Goal: Task Accomplishment & Management: Complete application form

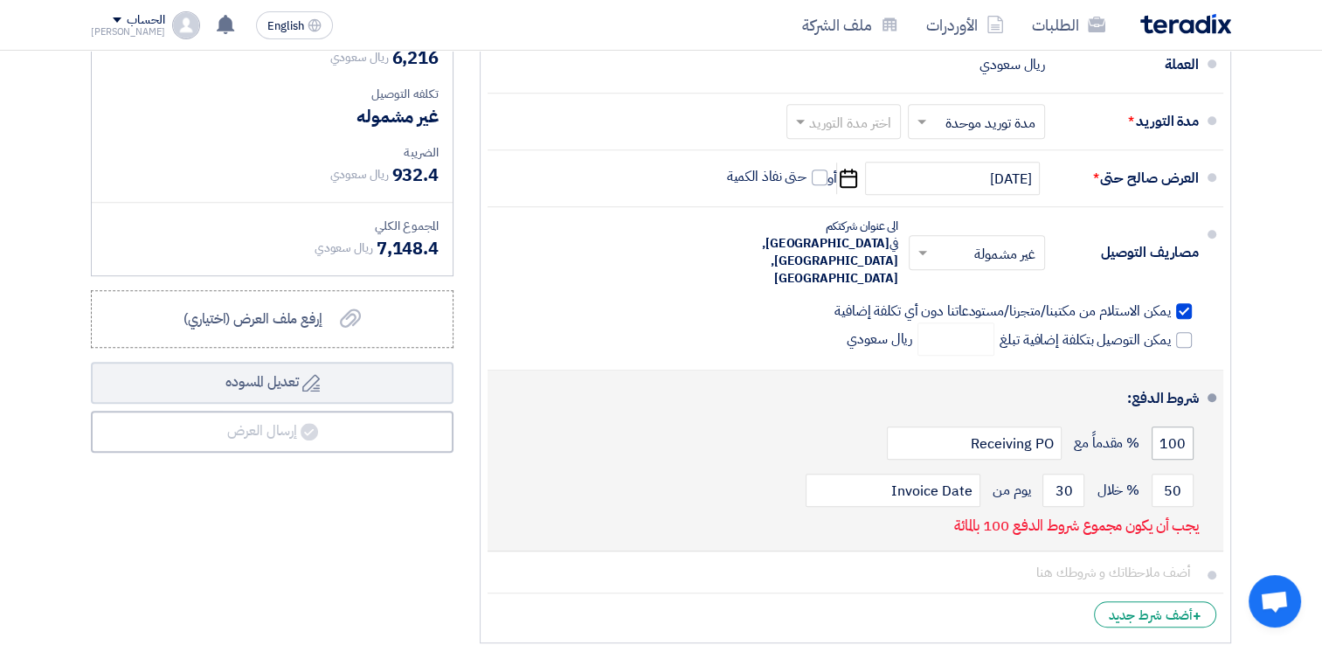
click at [1173, 427] on input "100" at bounding box center [1173, 443] width 42 height 33
click at [1170, 474] on input "50" at bounding box center [1173, 490] width 42 height 33
drag, startPoint x: 1161, startPoint y: 450, endPoint x: 1190, endPoint y: 455, distance: 29.3
click at [1190, 474] on input "50" at bounding box center [1173, 490] width 42 height 33
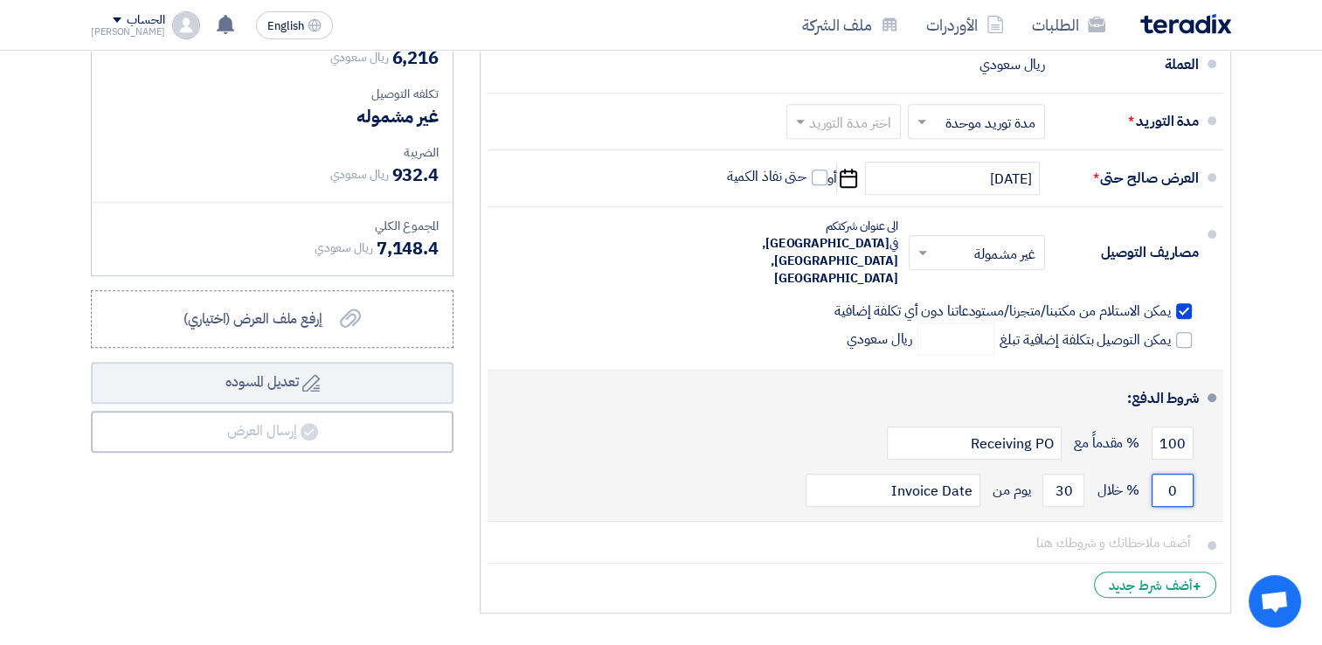
type input "0"
click at [727, 381] on div "شروط الدفع:" at bounding box center [858, 399] width 684 height 42
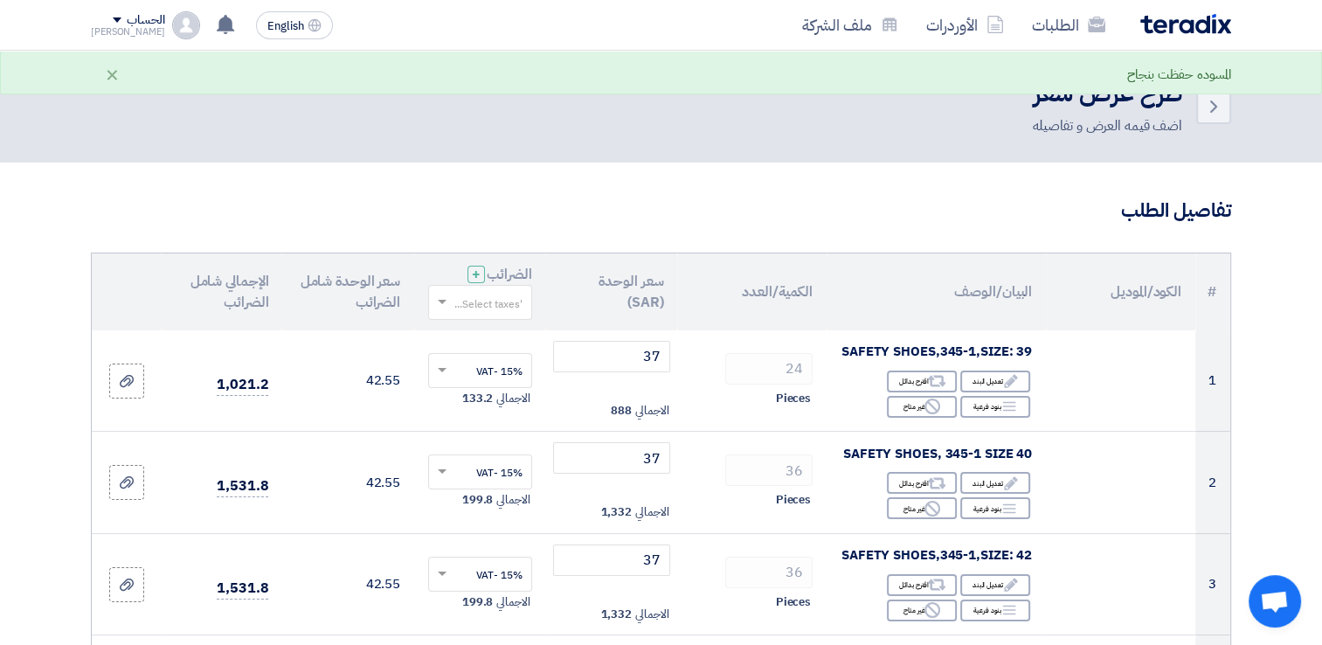
click at [462, 292] on input "text" at bounding box center [489, 303] width 69 height 29
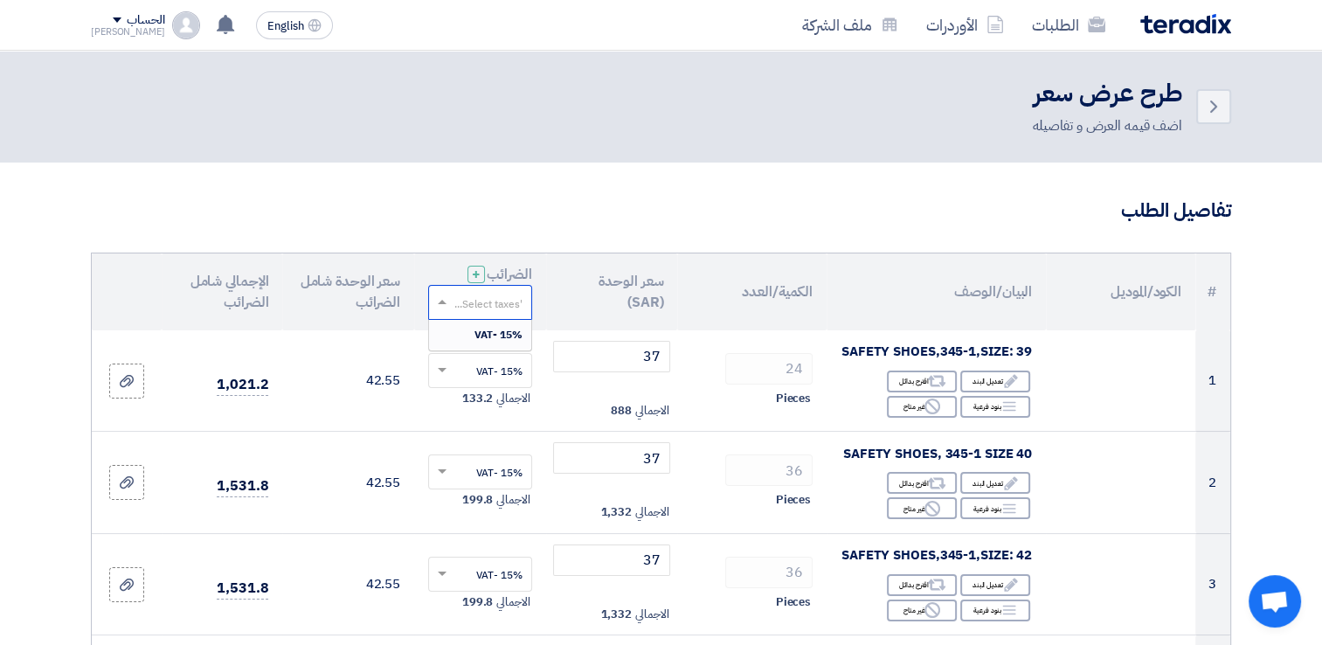
click at [494, 337] on span "15% -VAT" at bounding box center [499, 335] width 48 height 16
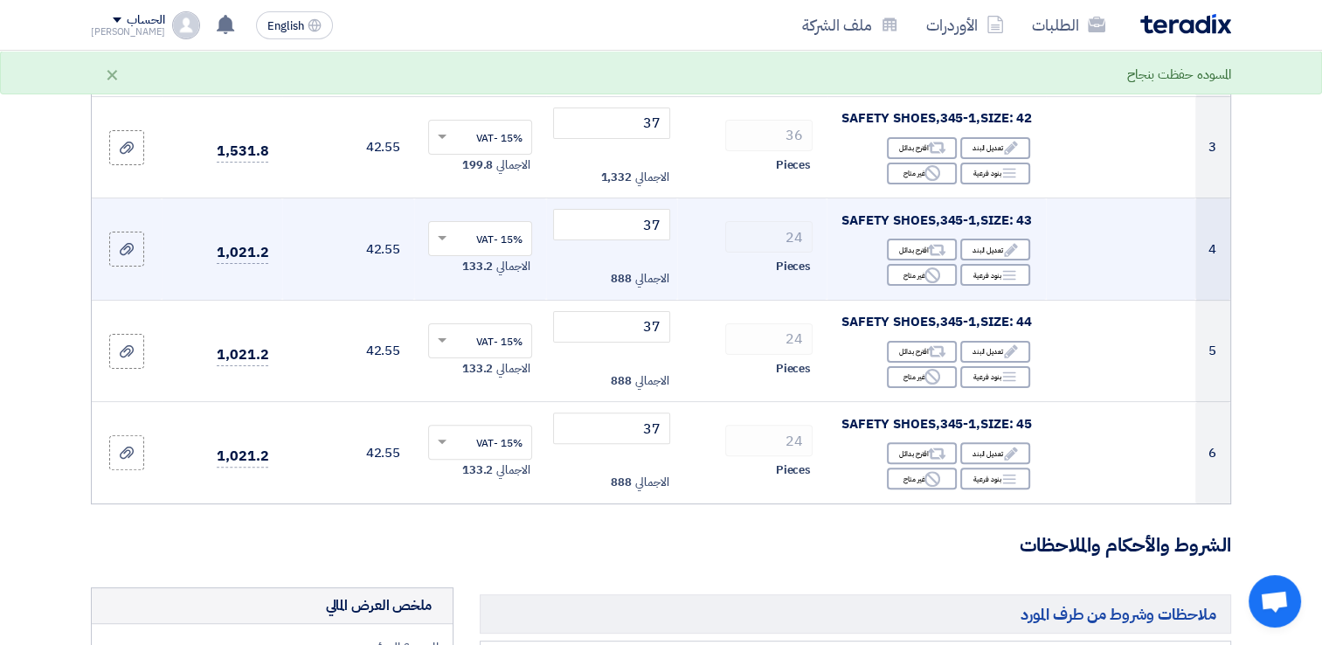
scroll to position [961, 0]
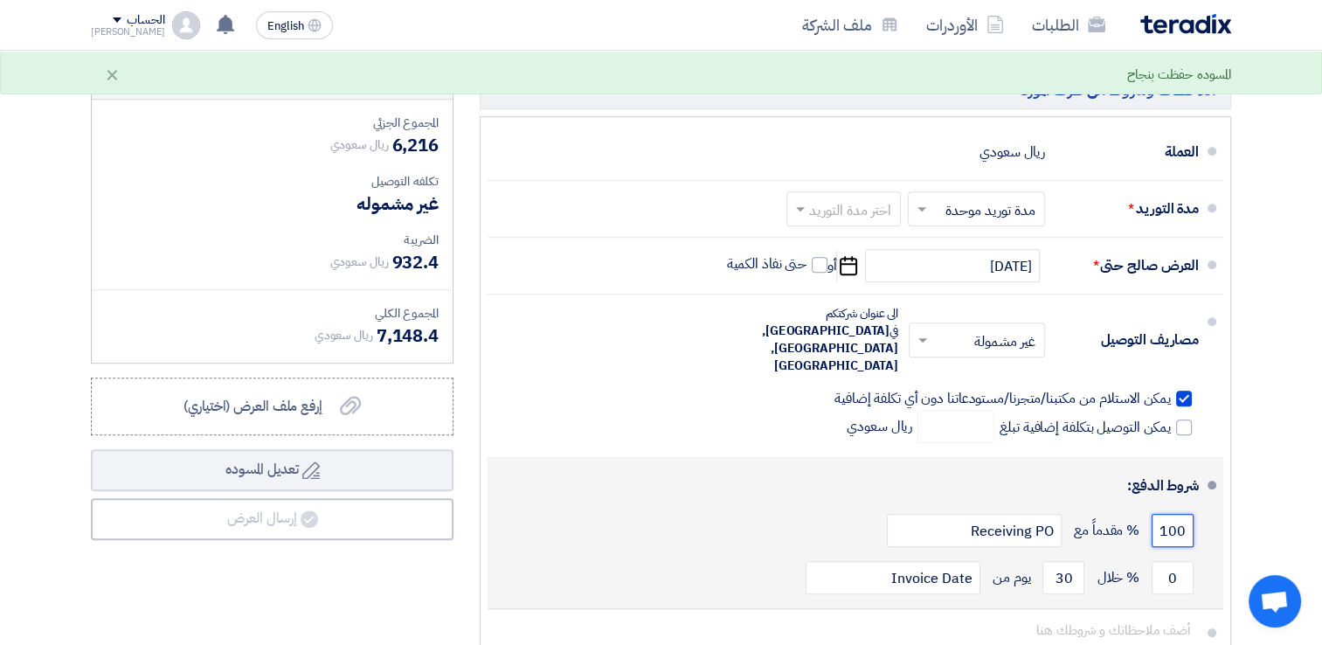
click at [1172, 514] on input "100" at bounding box center [1173, 530] width 42 height 33
click at [1173, 514] on input "100" at bounding box center [1173, 530] width 42 height 33
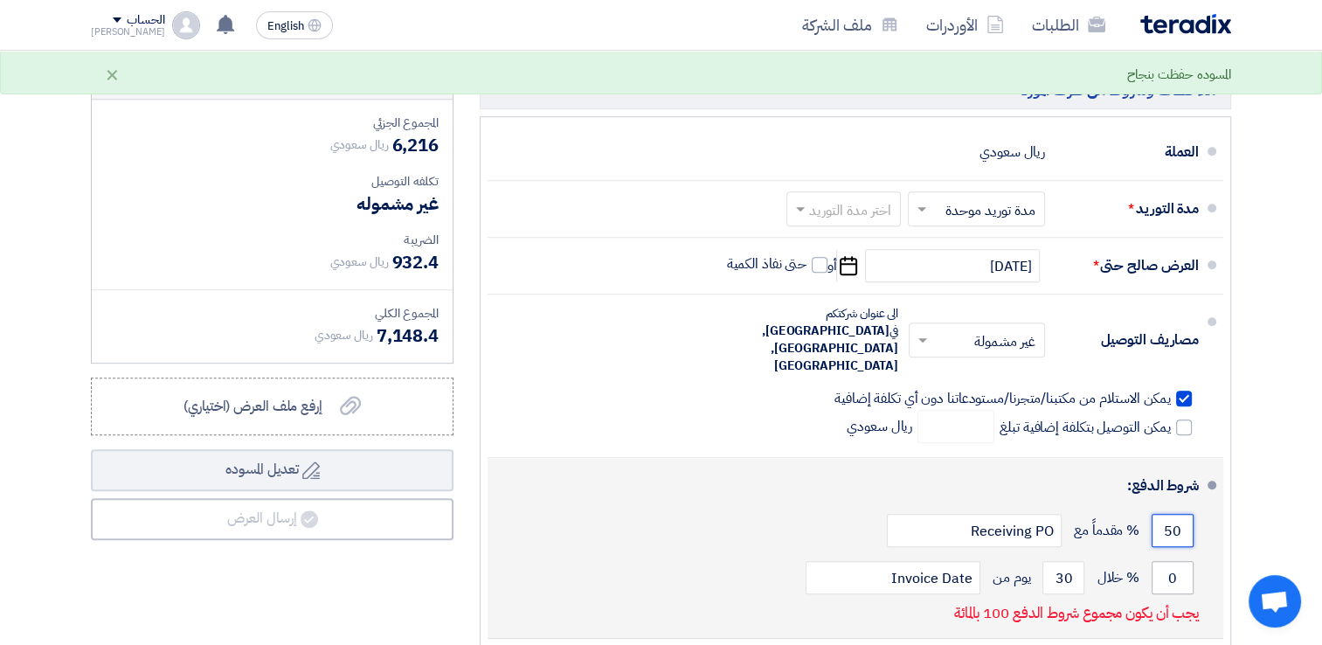
type input "50"
click at [1170, 561] on input "0" at bounding box center [1173, 577] width 42 height 33
click at [1171, 561] on input "0" at bounding box center [1173, 577] width 42 height 33
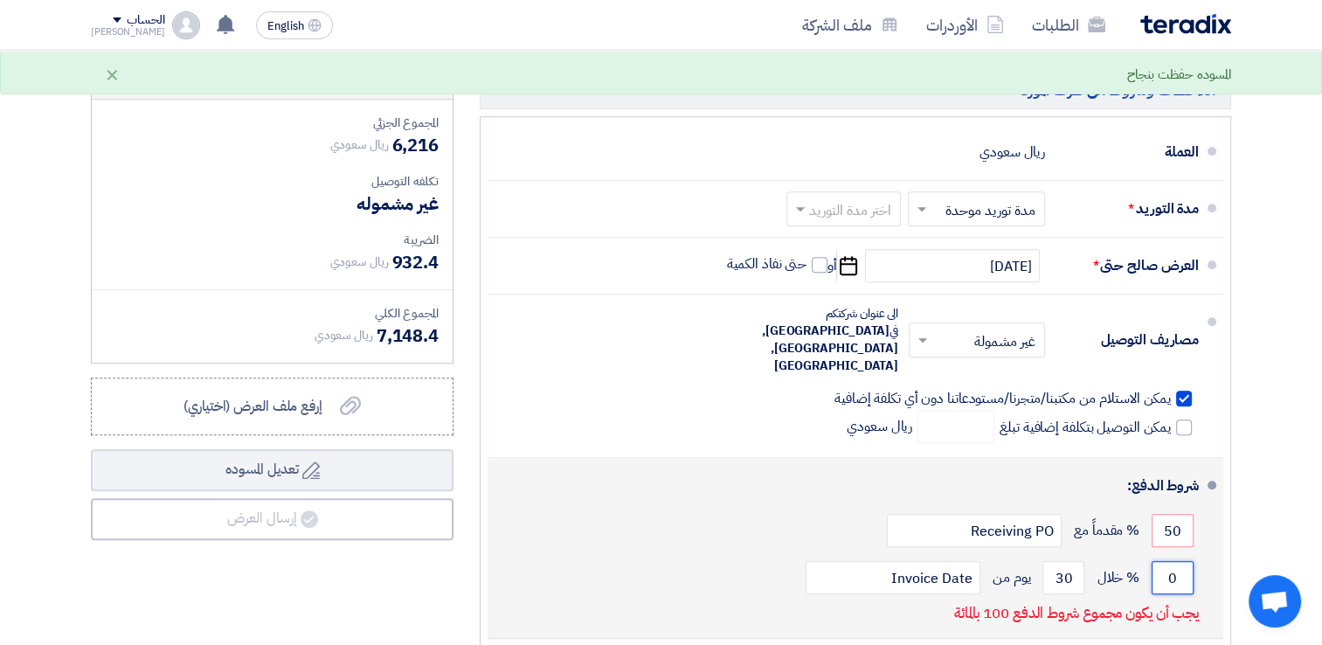
click at [1167, 561] on input "0" at bounding box center [1173, 577] width 42 height 33
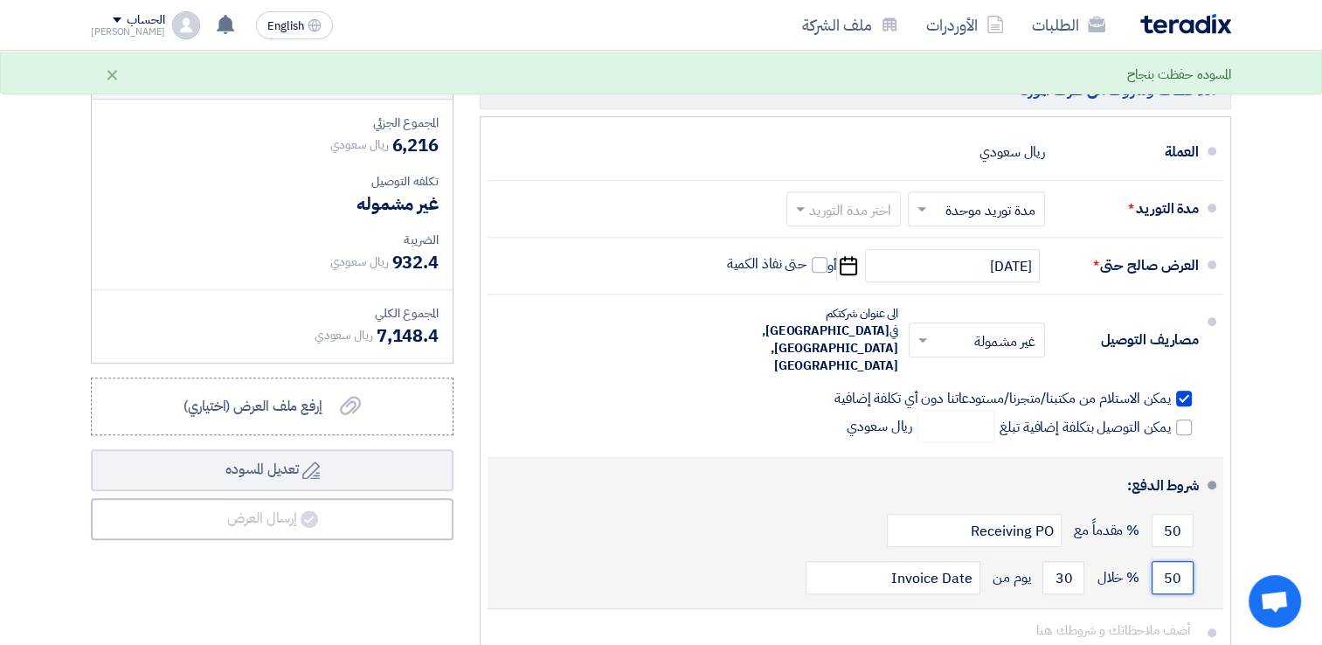
type input "50"
click at [1210, 481] on span at bounding box center [1212, 485] width 9 height 9
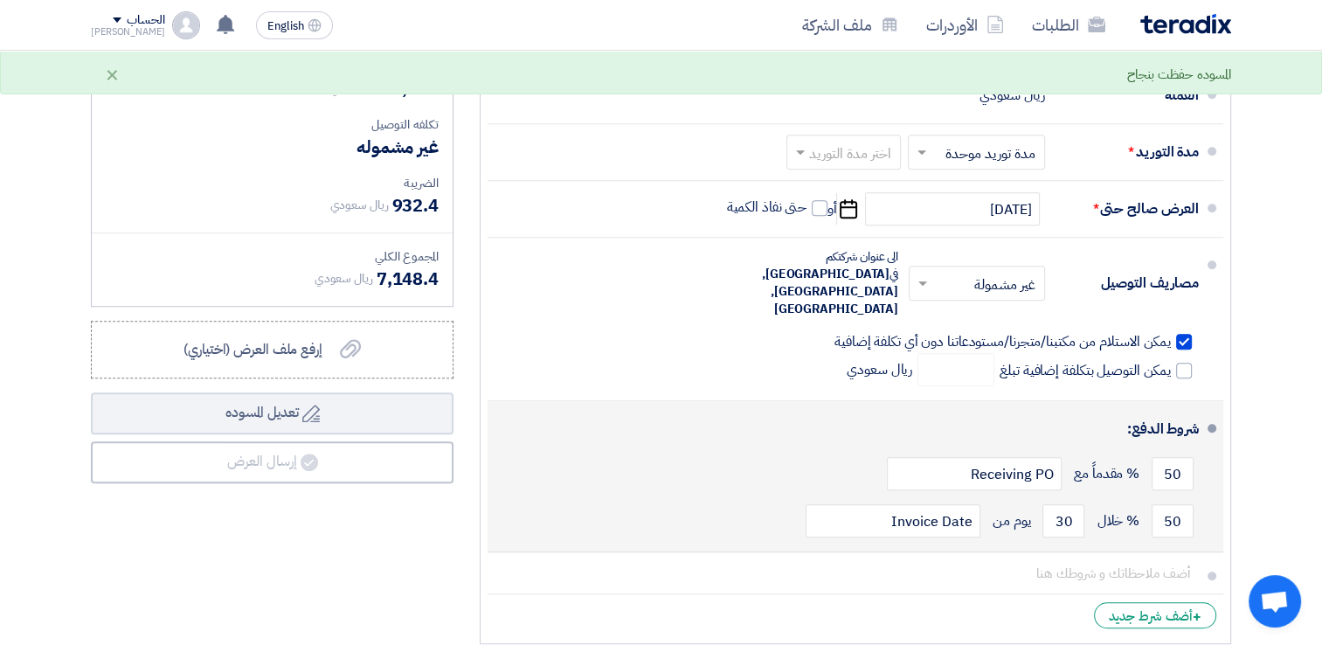
scroll to position [1049, 0]
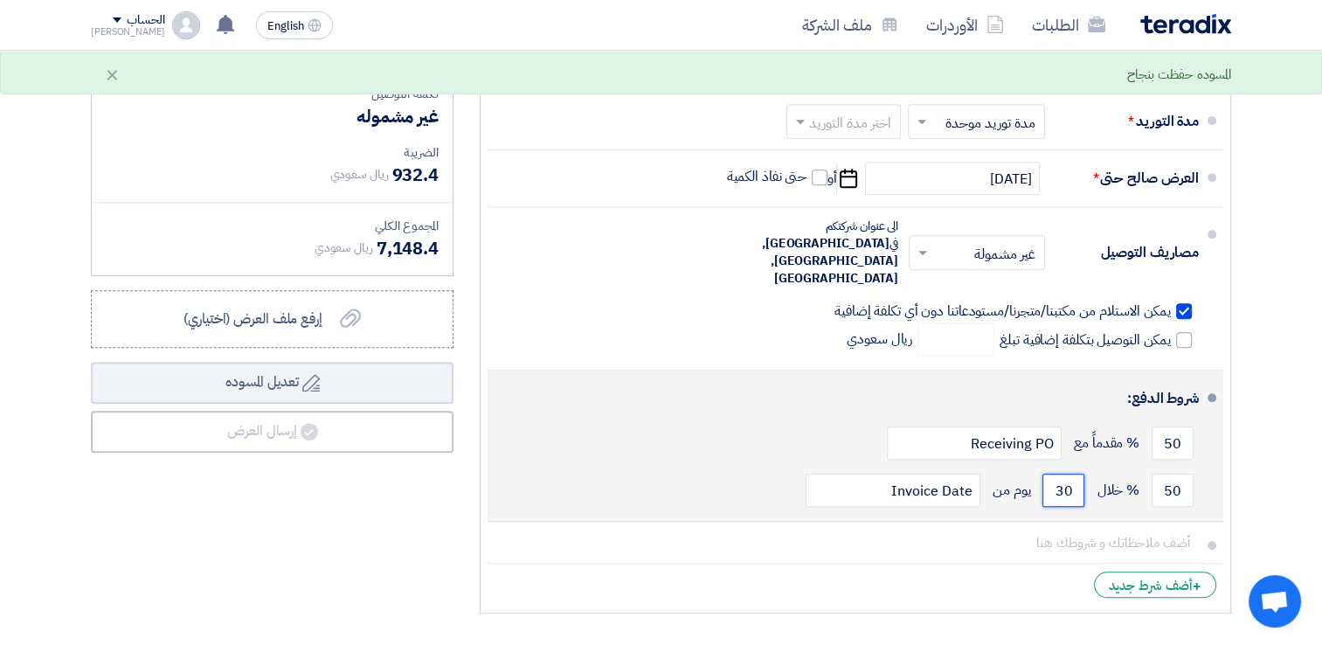
drag, startPoint x: 1059, startPoint y: 453, endPoint x: 1073, endPoint y: 456, distance: 15.3
click at [1073, 474] on input "30" at bounding box center [1064, 490] width 42 height 33
click at [91, 362] on button "Draft تعديل المسوده" at bounding box center [272, 383] width 363 height 42
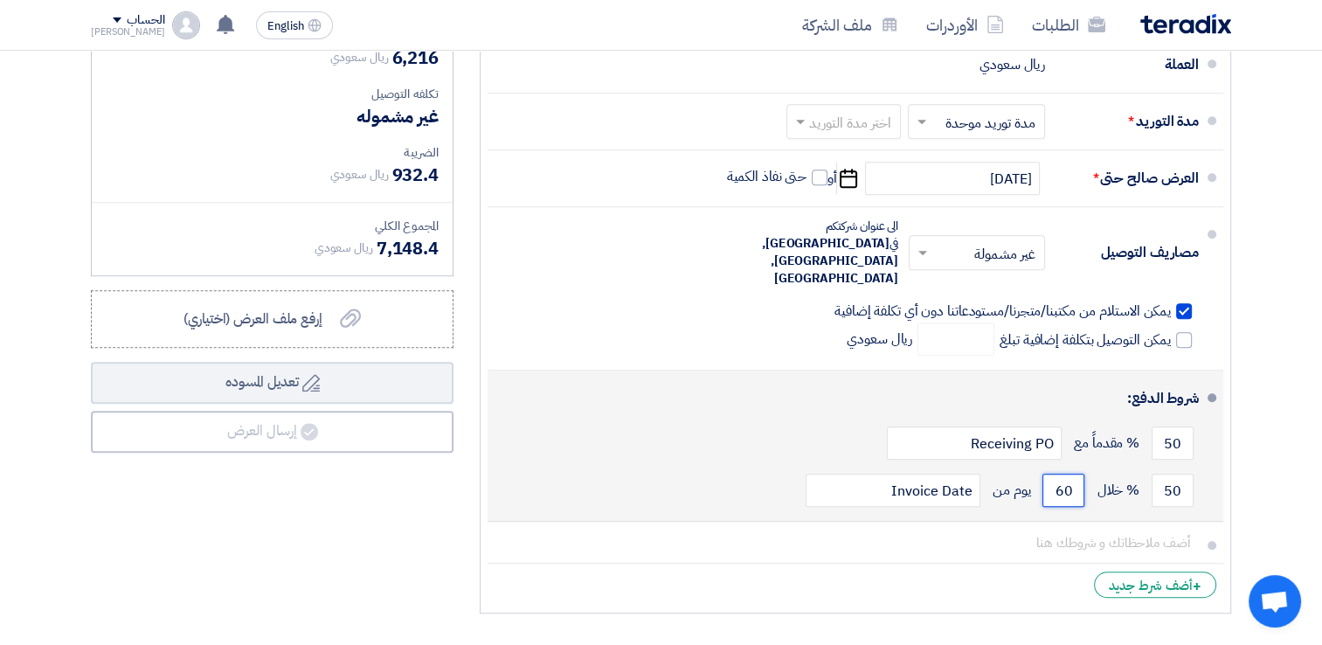
click at [1065, 474] on input "60" at bounding box center [1064, 490] width 42 height 33
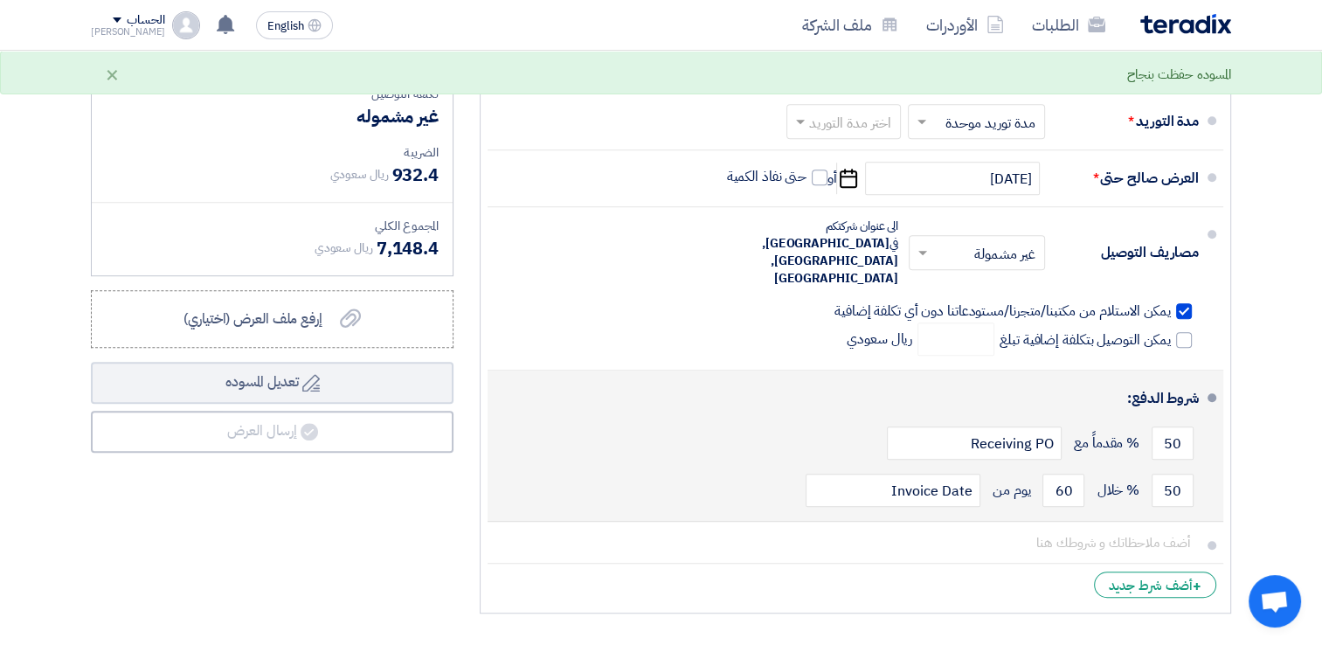
click at [801, 428] on div "50 % مقدماً مع Receiving PO" at bounding box center [851, 443] width 698 height 47
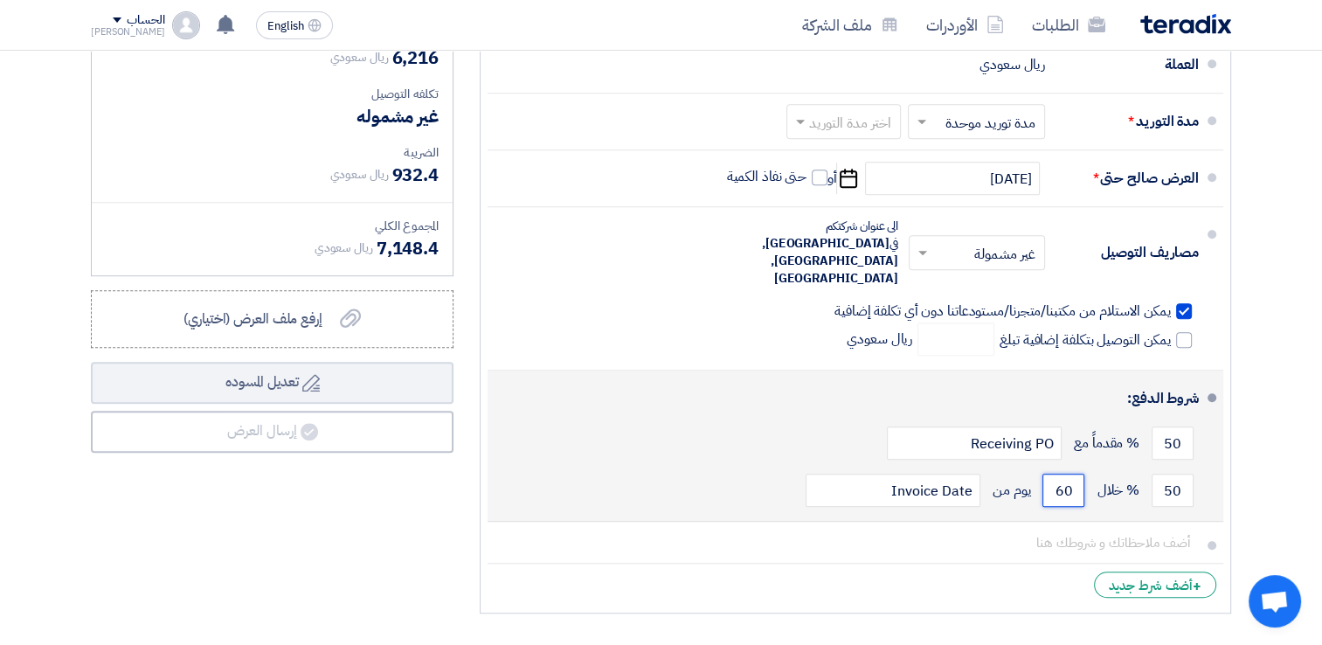
click at [1064, 474] on input "60" at bounding box center [1064, 490] width 42 height 33
type input "30"
click at [91, 362] on button "Draft تعديل المسوده" at bounding box center [272, 383] width 363 height 42
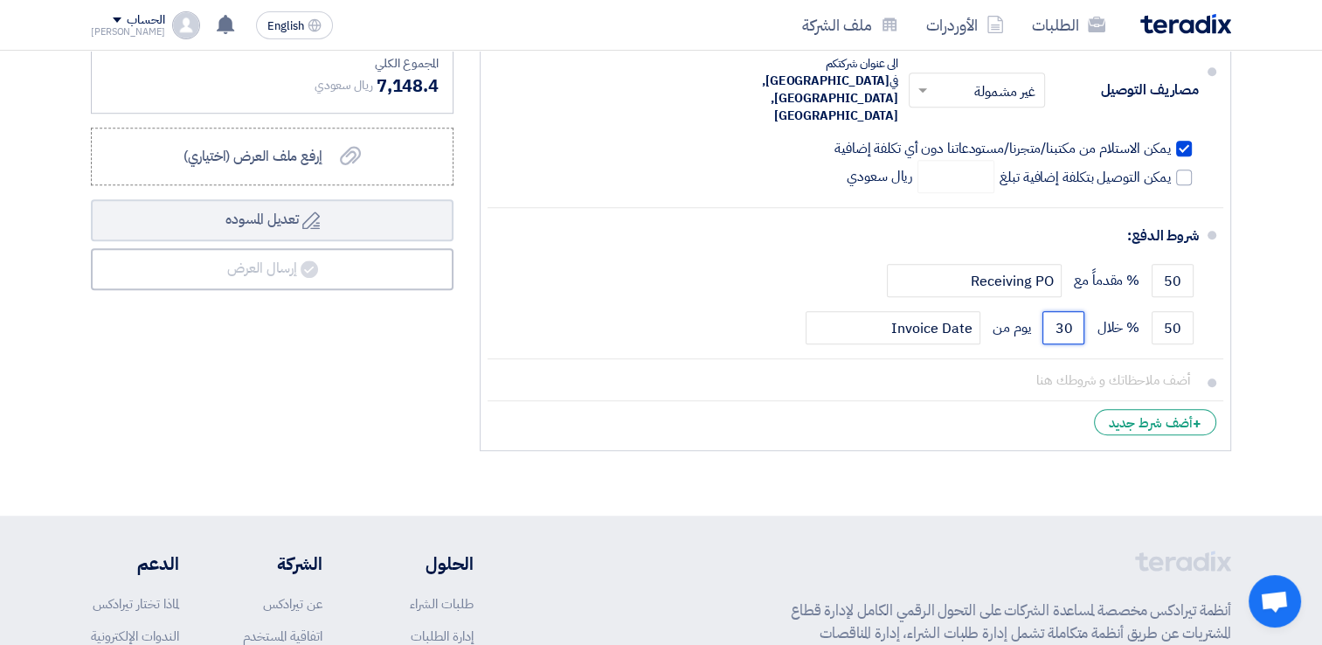
scroll to position [1224, 0]
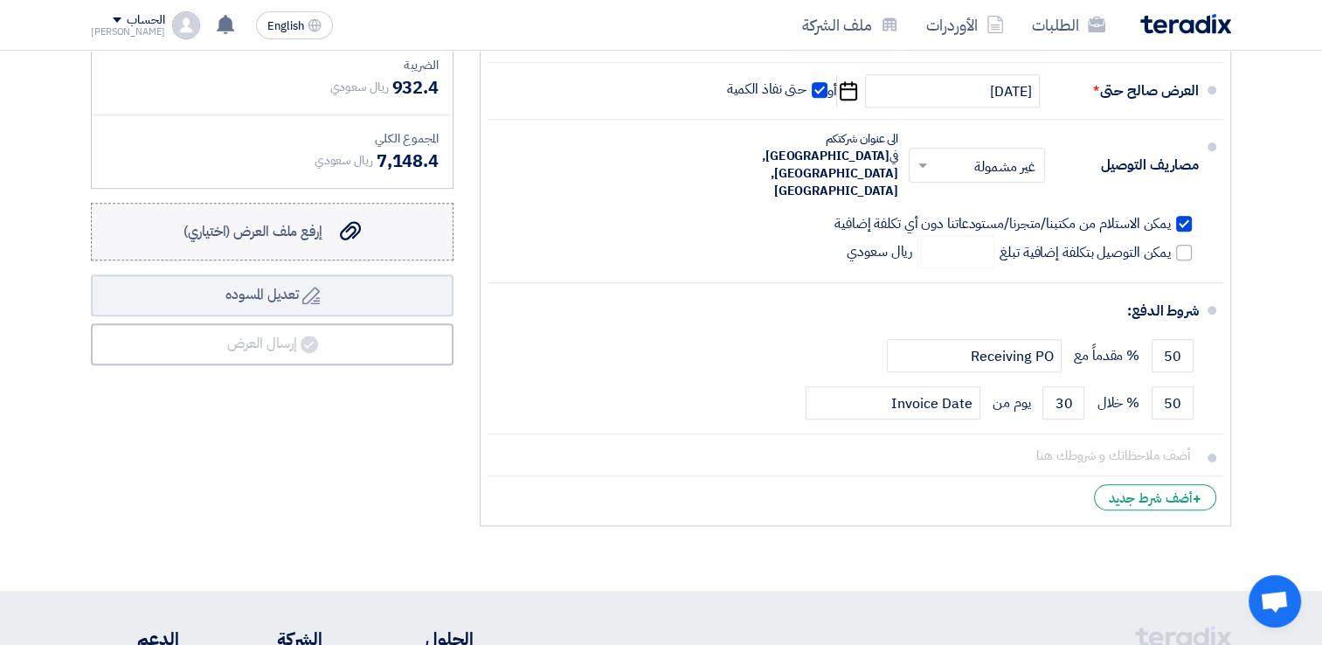
scroll to position [961, 0]
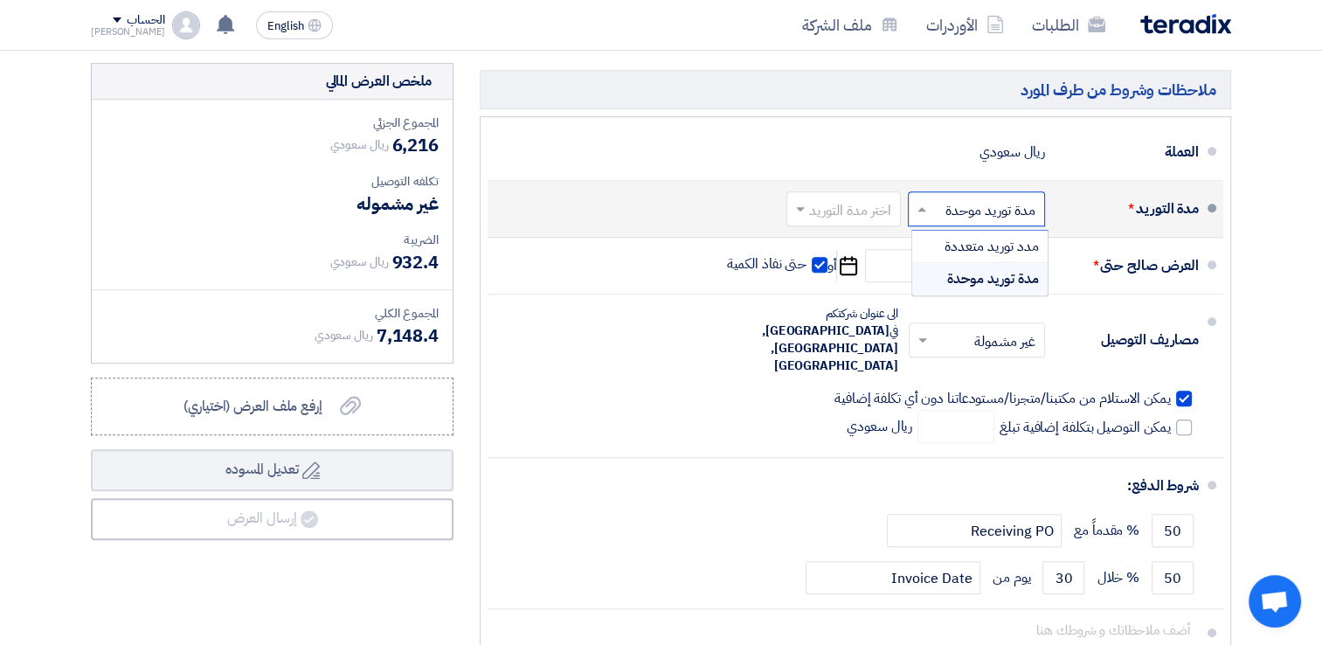
click at [959, 208] on input "text" at bounding box center [973, 210] width 128 height 25
click at [689, 196] on div "مدة التوريد * اختر مدة التوريد × مدة توريد موحدة × مدد توريد متعددة مدة توريد م…" at bounding box center [851, 209] width 698 height 42
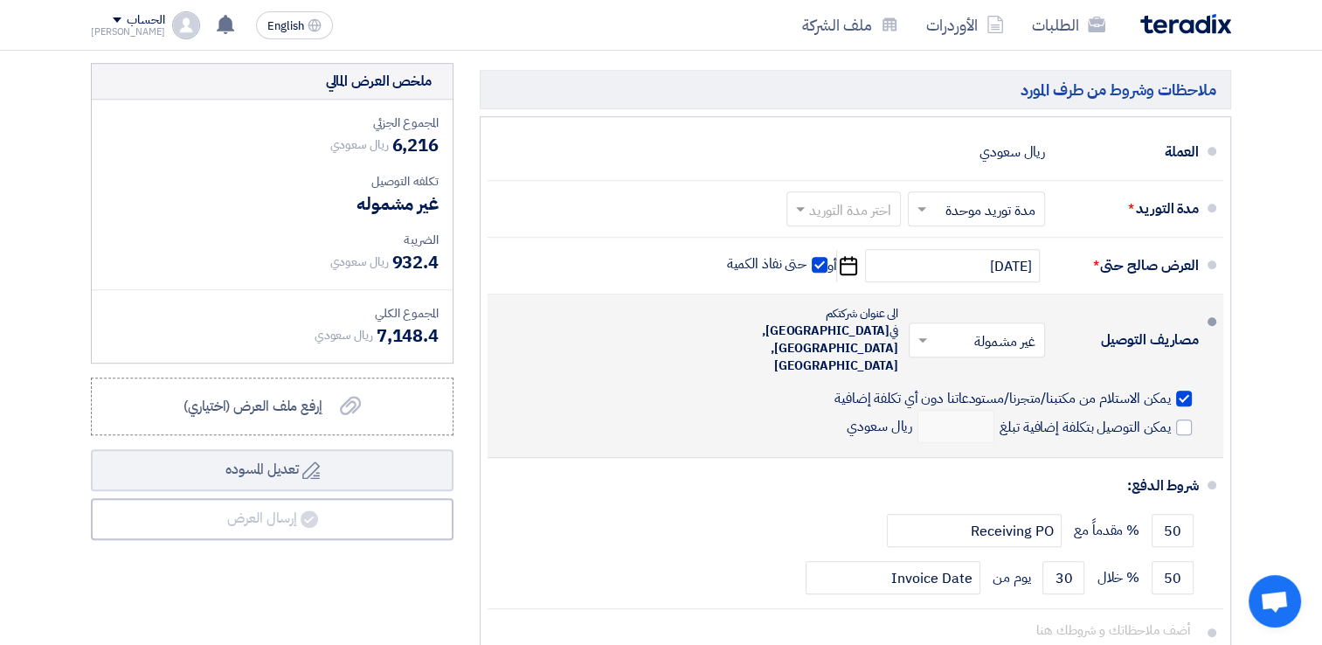
click at [996, 330] on input "text" at bounding box center [974, 342] width 128 height 25
click at [707, 344] on div "مصاريف التوصيل × غير مشمولة × مشمولة غير مشمولة Saudi Arabia, Riyadh, Wadi Laban" at bounding box center [851, 376] width 698 height 149
click at [996, 330] on input "text" at bounding box center [974, 342] width 128 height 25
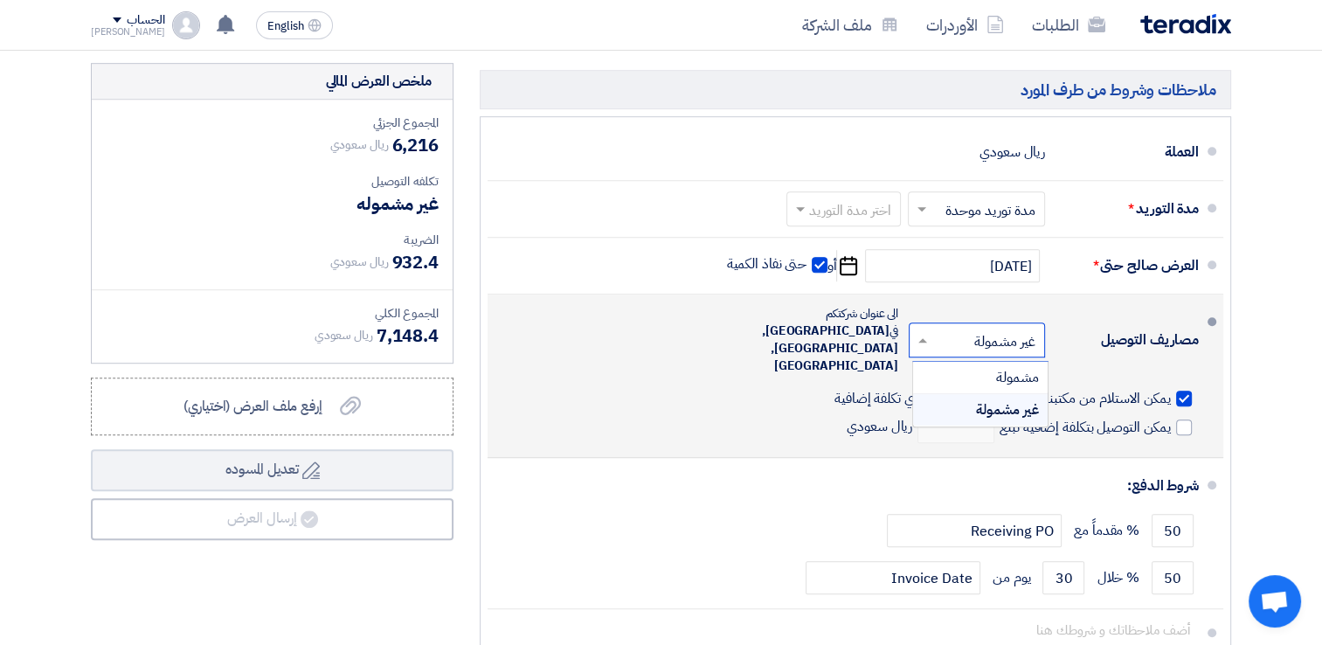
click at [649, 343] on div "مصاريف التوصيل × غير مشمولة × مشمولة غير مشمولة Saudi Arabia, Riyadh, Wadi Laban" at bounding box center [851, 376] width 698 height 149
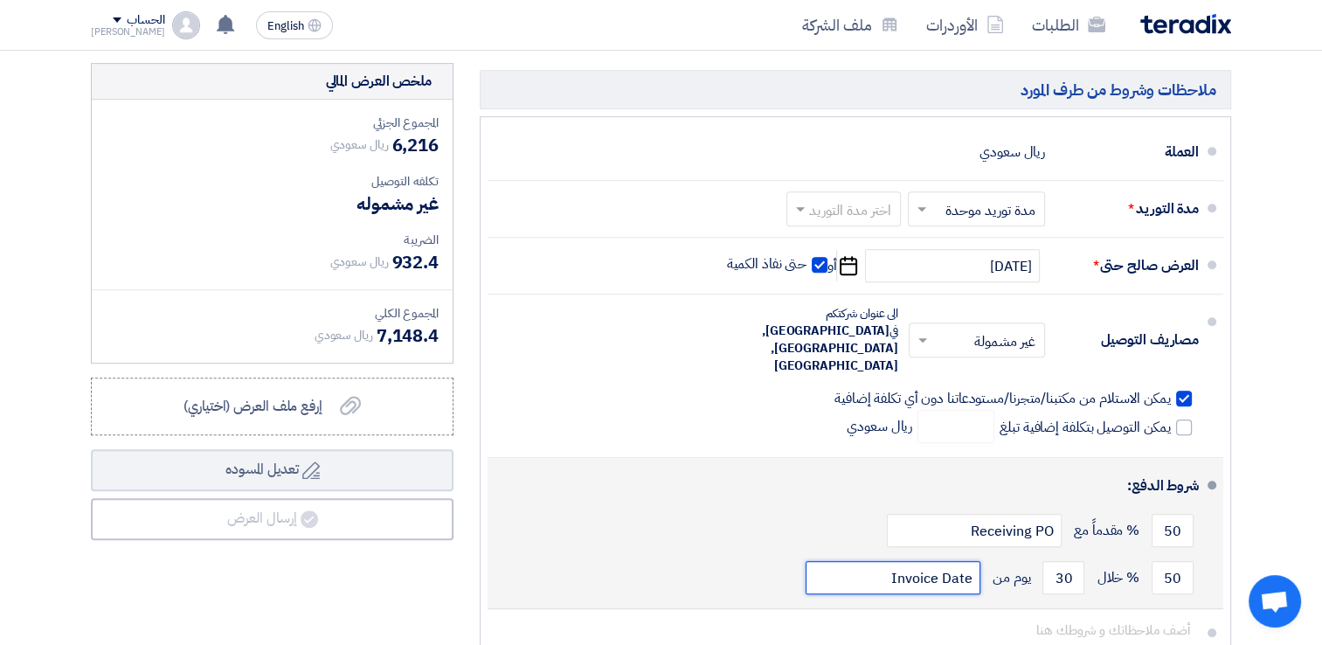
click at [900, 561] on input "Invoice Date" at bounding box center [893, 577] width 175 height 33
click at [982, 514] on input "Receiving PO" at bounding box center [974, 530] width 175 height 33
click at [816, 507] on div "50 % مقدماً مع Receiving PO" at bounding box center [851, 530] width 698 height 47
click at [998, 514] on input "Receiving PO" at bounding box center [974, 530] width 175 height 33
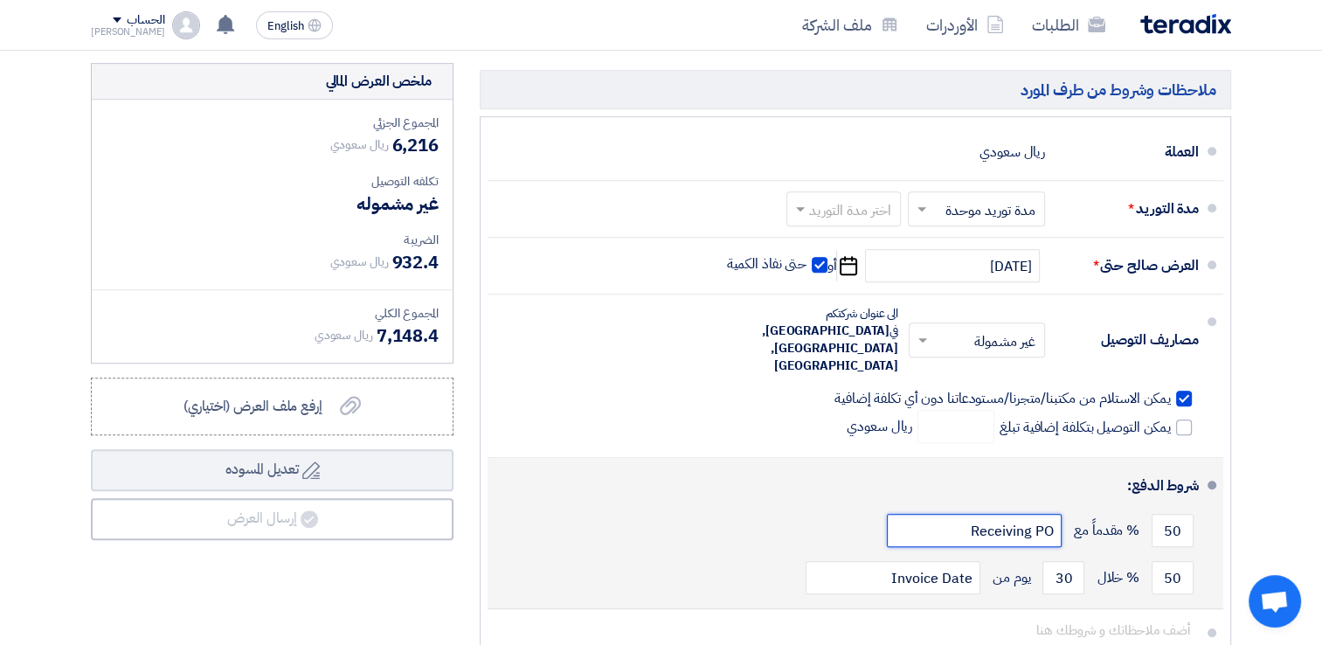
click at [91, 449] on button "Draft تعديل المسوده" at bounding box center [272, 470] width 363 height 42
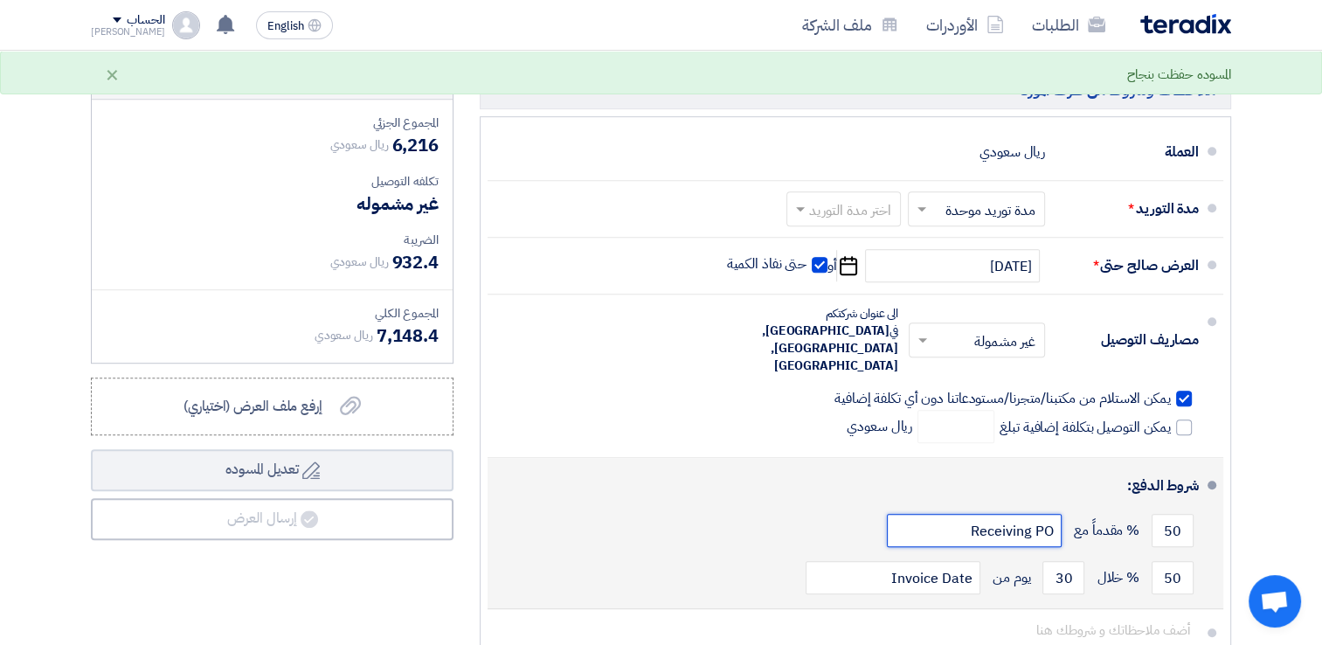
click at [941, 514] on input "Receiving PO" at bounding box center [974, 530] width 175 height 33
click at [870, 561] on input "Invoice Date" at bounding box center [893, 577] width 175 height 33
click at [691, 510] on div "50 % مقدماً مع Receiving PO" at bounding box center [851, 530] width 698 height 47
click at [849, 561] on input "Invoice Date" at bounding box center [893, 577] width 175 height 33
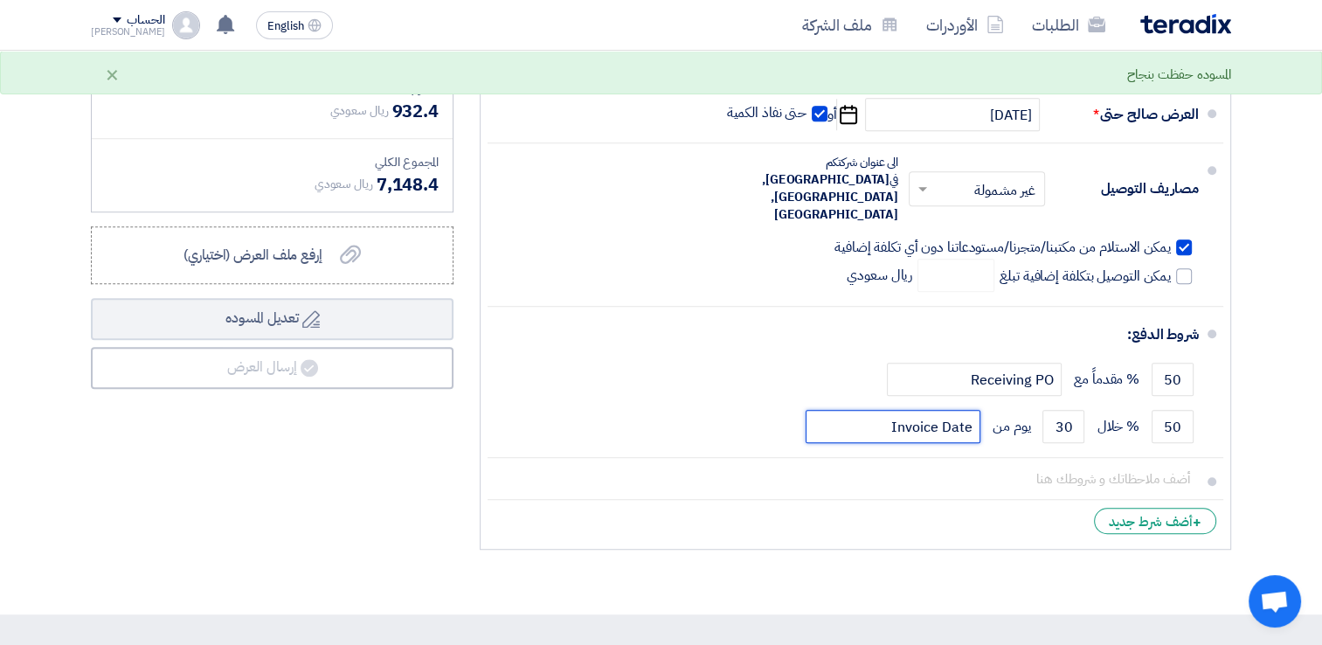
scroll to position [1136, 0]
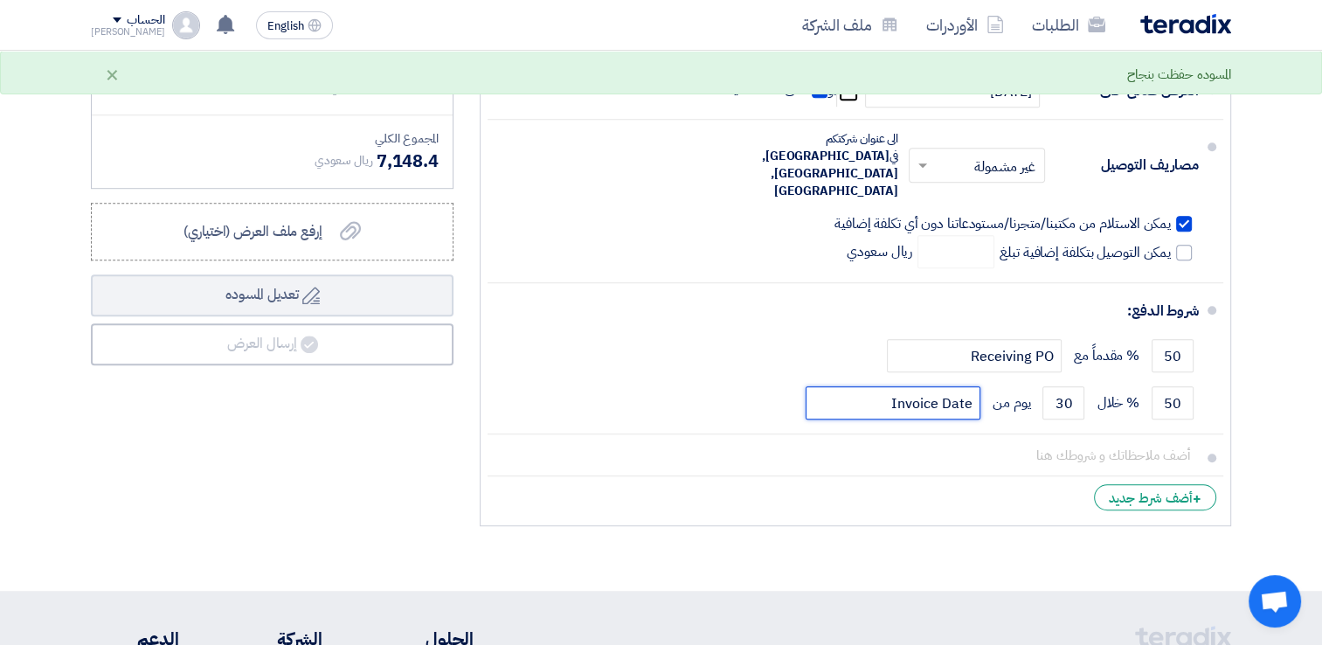
click at [91, 274] on button "Draft تعديل المسوده" at bounding box center [272, 295] width 363 height 42
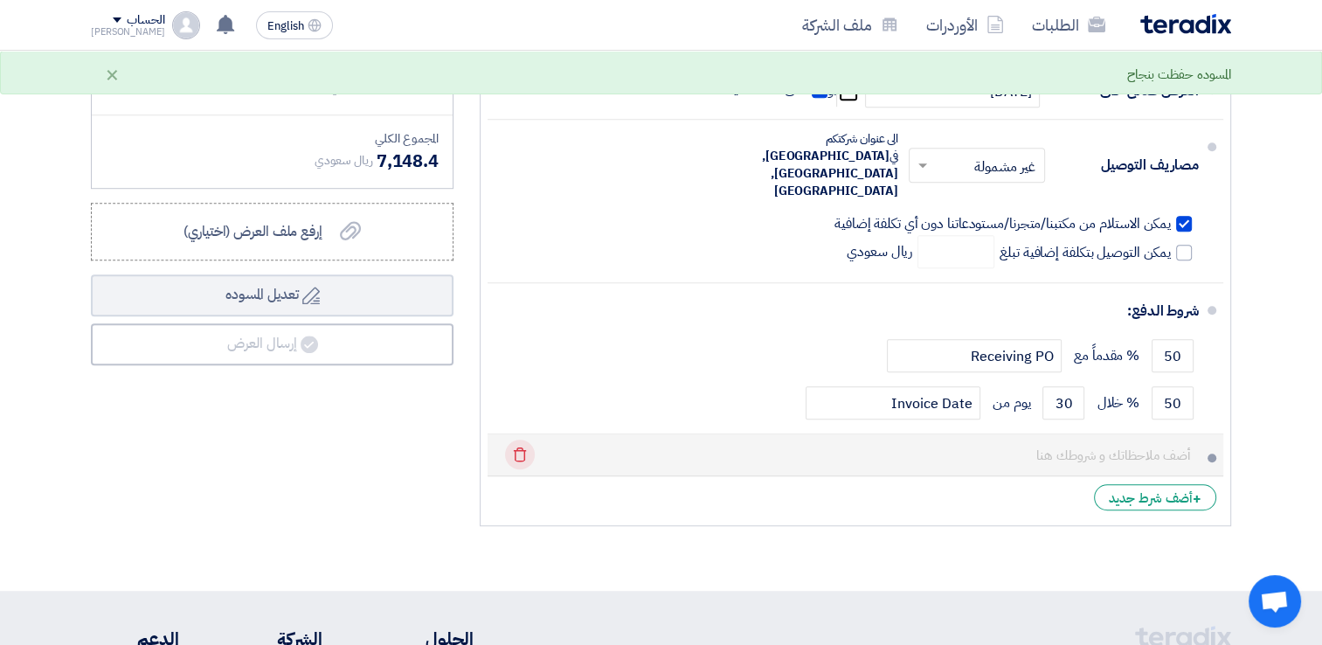
click at [517, 440] on icon "Delete" at bounding box center [520, 455] width 30 height 30
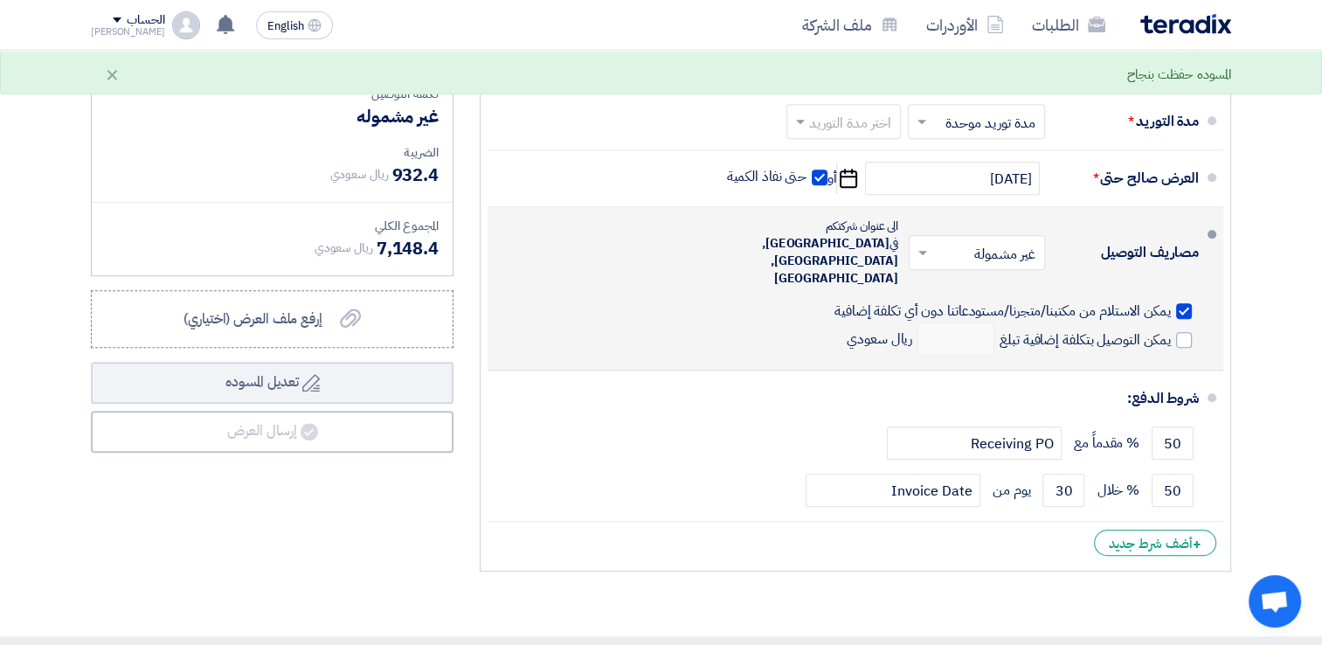
click at [587, 274] on div "مصاريف التوصيل × غير مشمولة × الى عنوان شركتكم في Saudi Arabia, Riyadh, Wadi La…" at bounding box center [851, 288] width 698 height 149
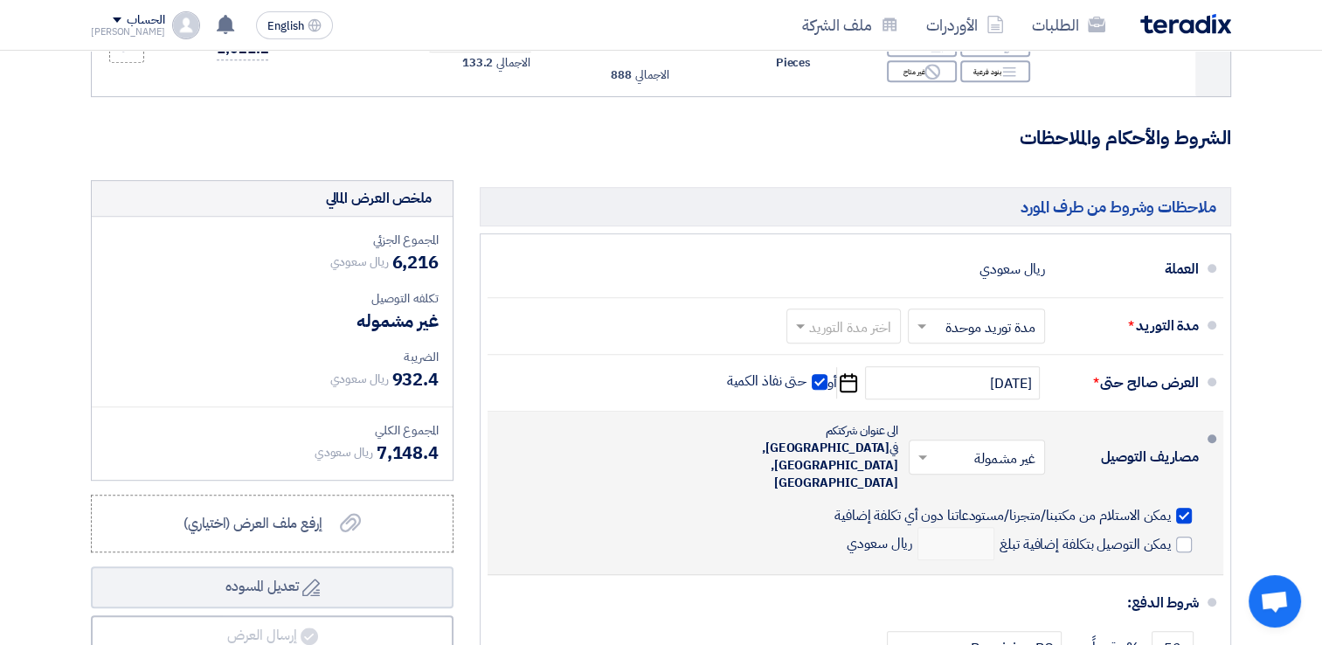
scroll to position [699, 0]
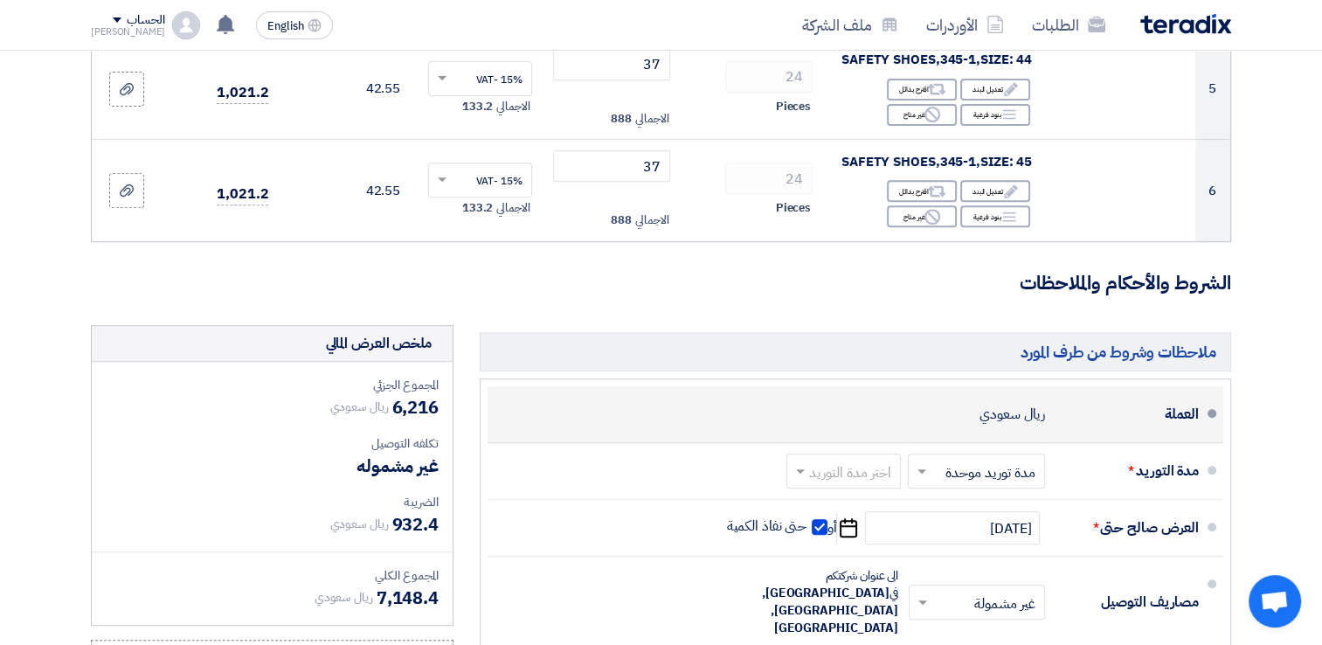
click at [1094, 420] on div "العملة" at bounding box center [1129, 414] width 140 height 42
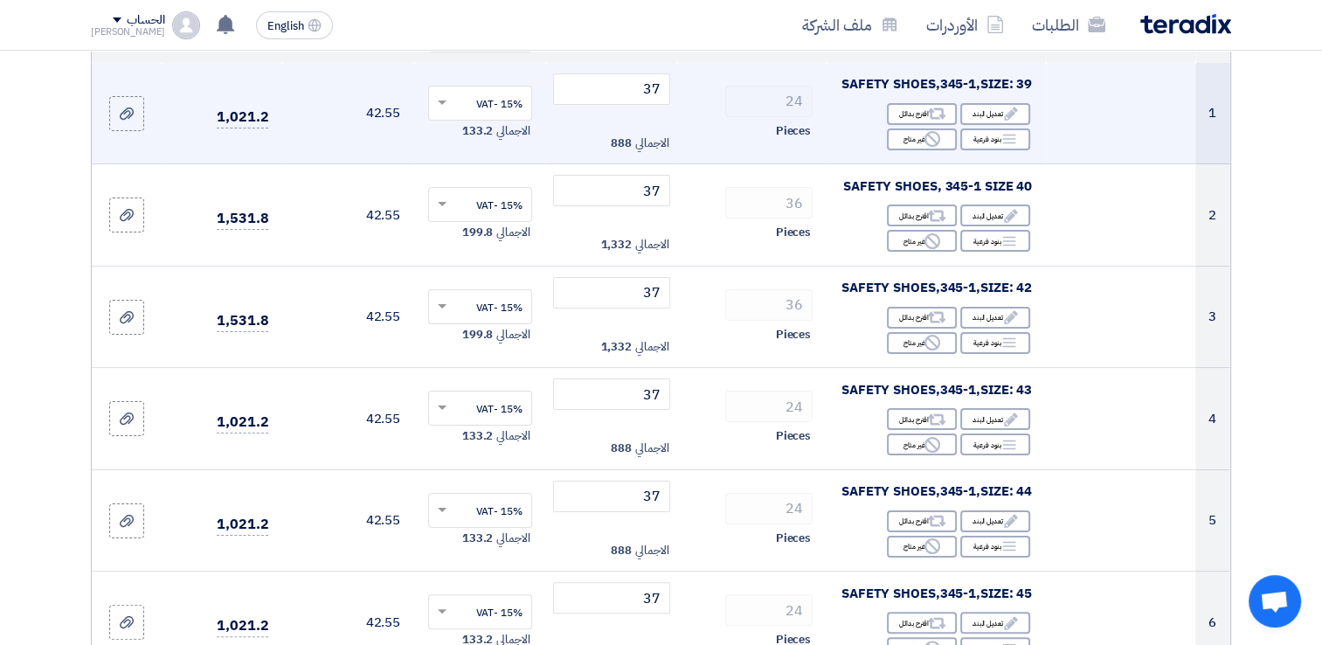
scroll to position [175, 0]
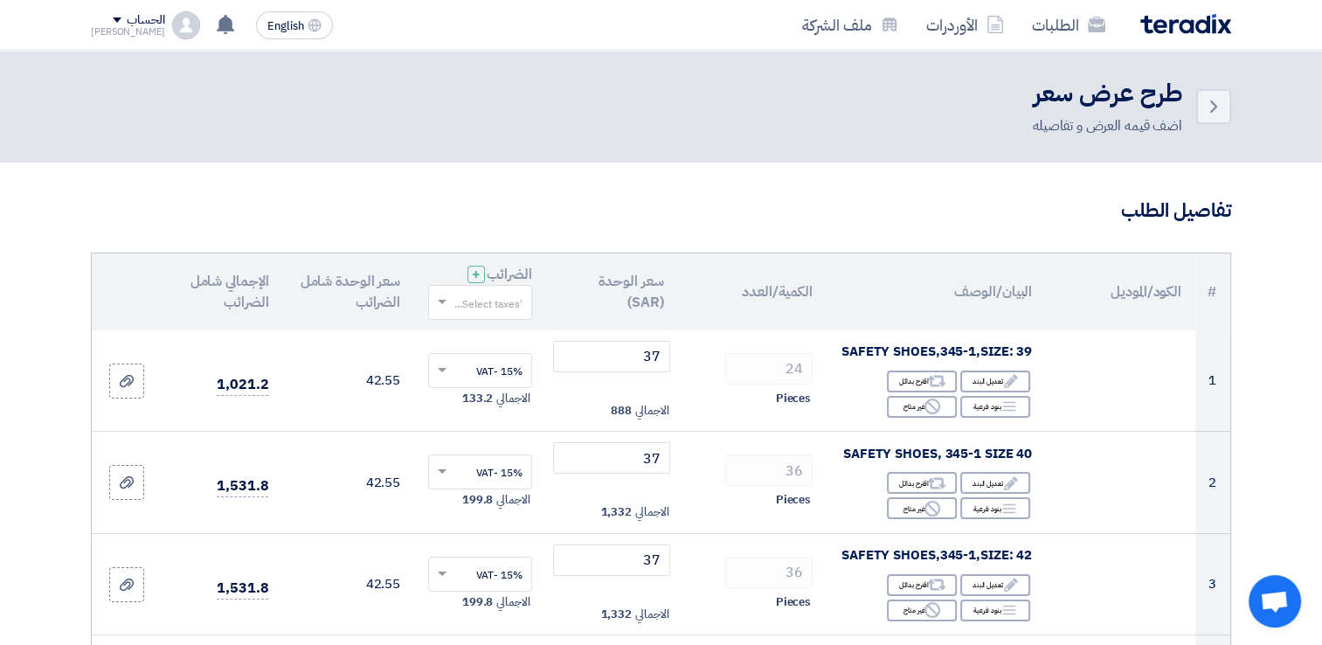
click at [489, 302] on input "text" at bounding box center [489, 303] width 69 height 29
click at [494, 337] on span "15% -VAT" at bounding box center [499, 335] width 48 height 16
click at [545, 224] on h3 "تفاصيل الطلب" at bounding box center [661, 211] width 1141 height 27
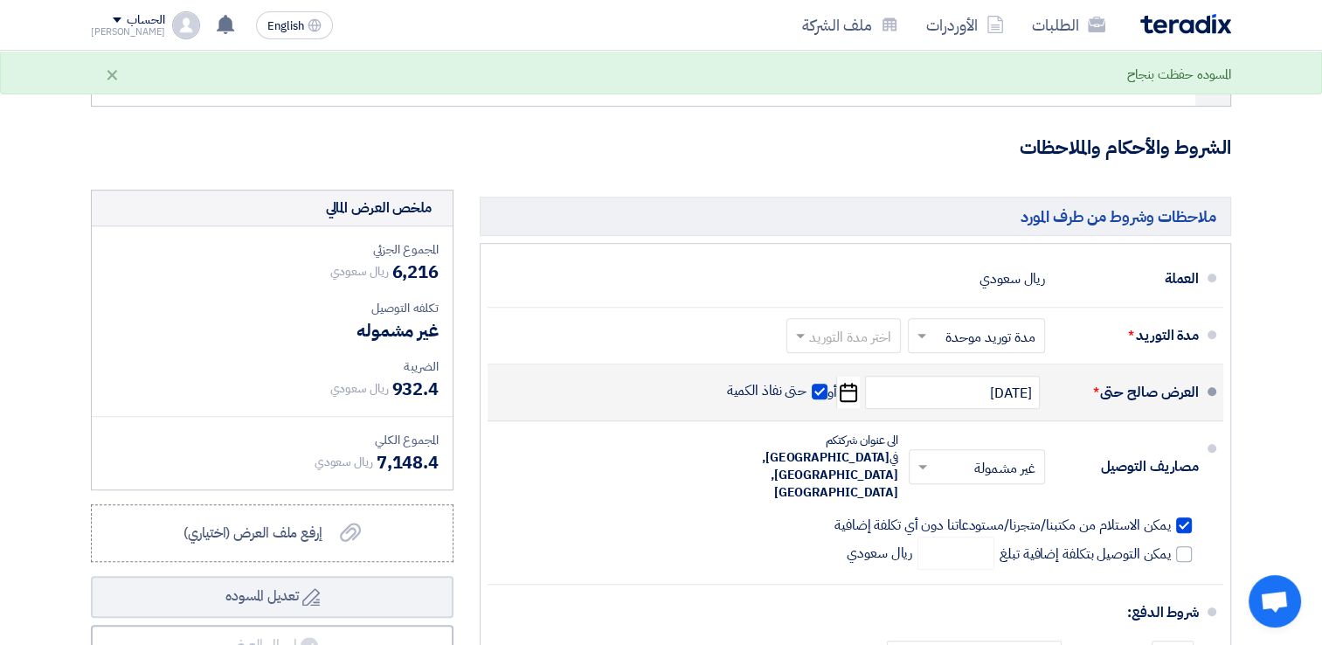
scroll to position [961, 0]
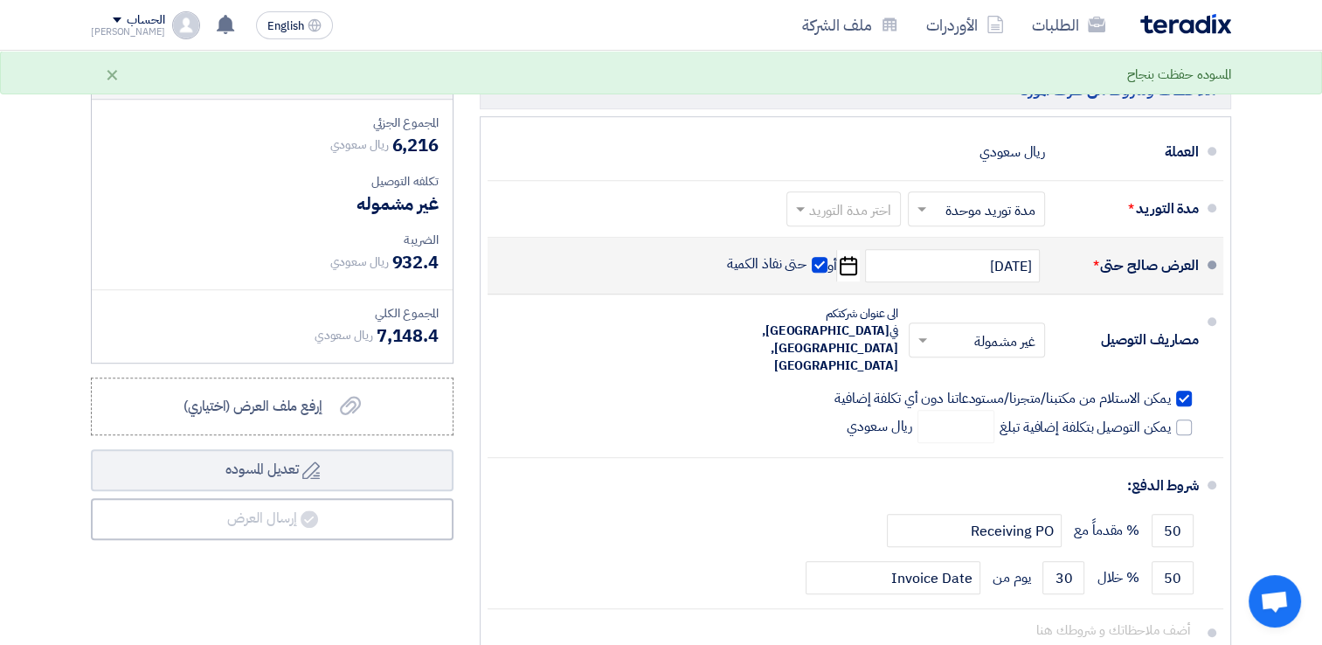
click at [819, 264] on span at bounding box center [820, 265] width 16 height 16
click at [808, 264] on input "حتى نفاذ الكمية" at bounding box center [766, 271] width 84 height 33
checkbox input "false"
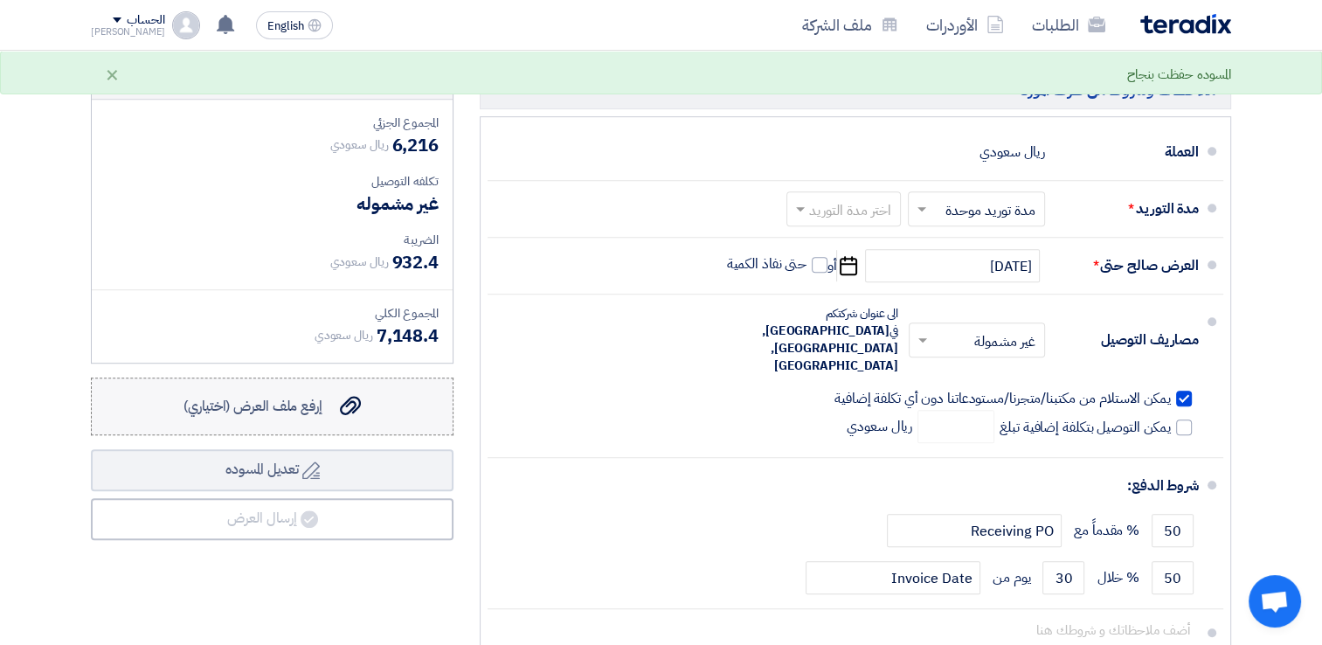
click at [326, 411] on div "إرفع ملف العرض (اختياري) إرفع ملف العرض (اختياري)" at bounding box center [272, 406] width 177 height 21
click at [0, 0] on input "إرفع ملف العرض (اختياري) إرفع ملف العرض (اختياري)" at bounding box center [0, 0] width 0 height 0
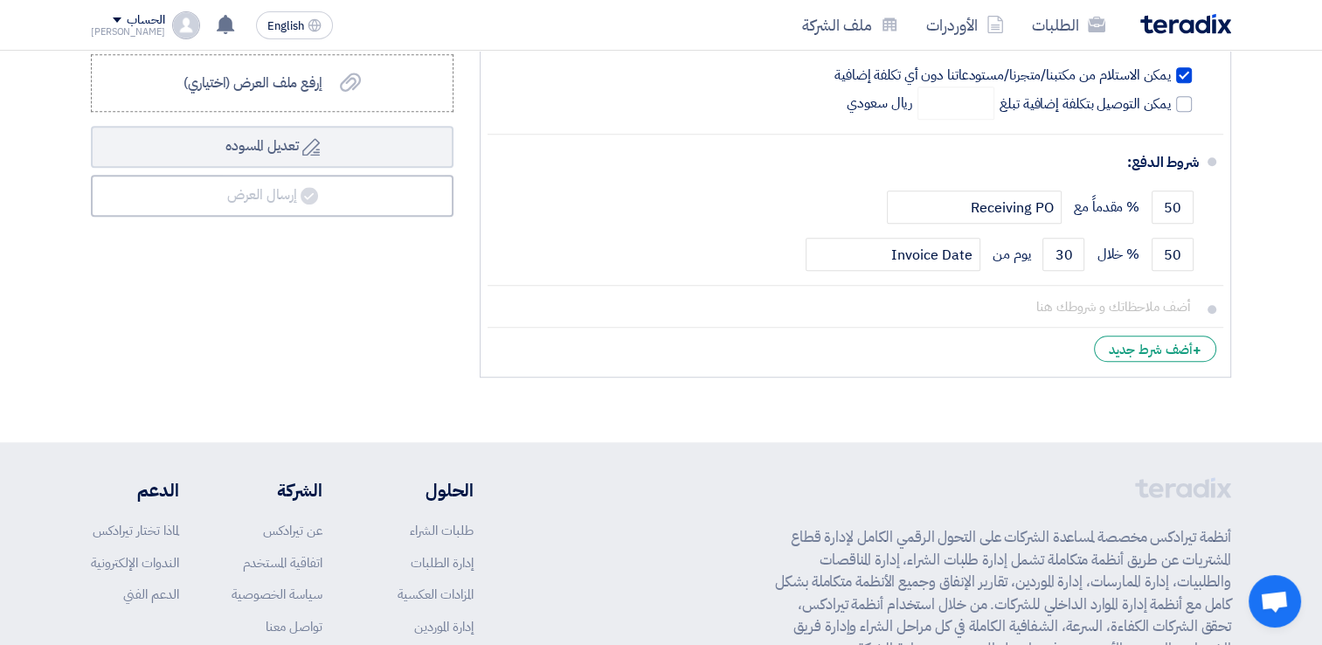
scroll to position [1311, 0]
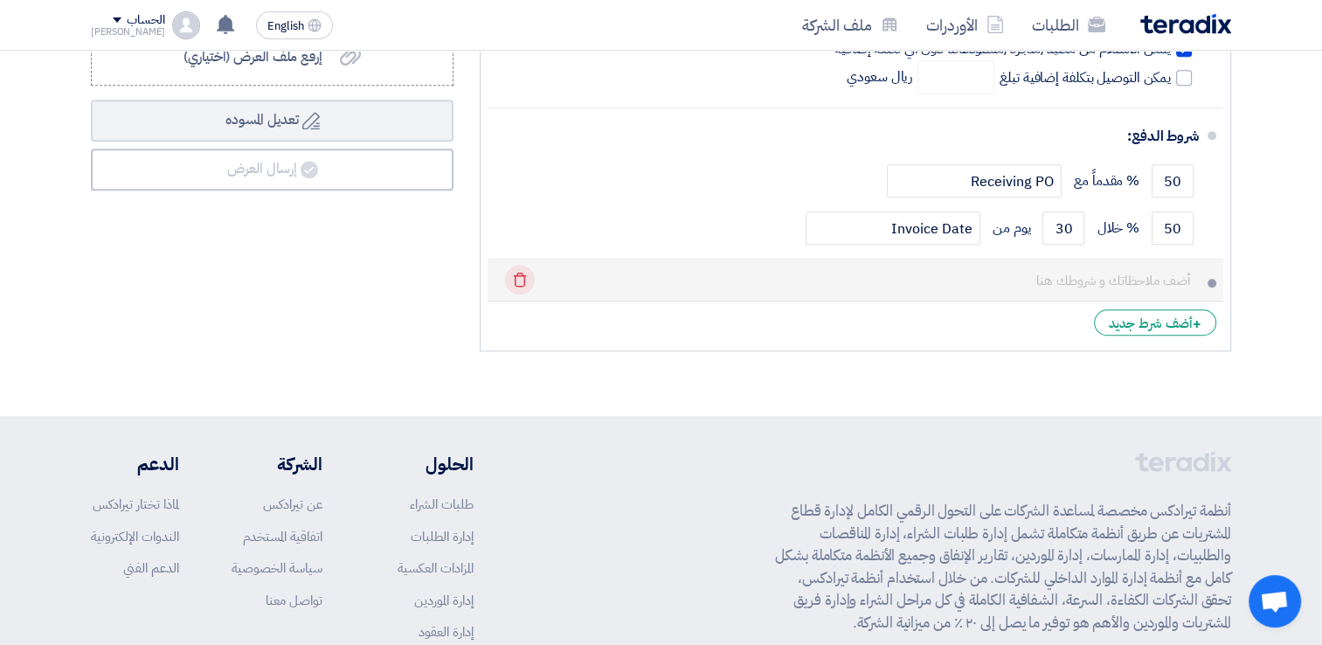
click at [514, 273] on use at bounding box center [520, 280] width 13 height 15
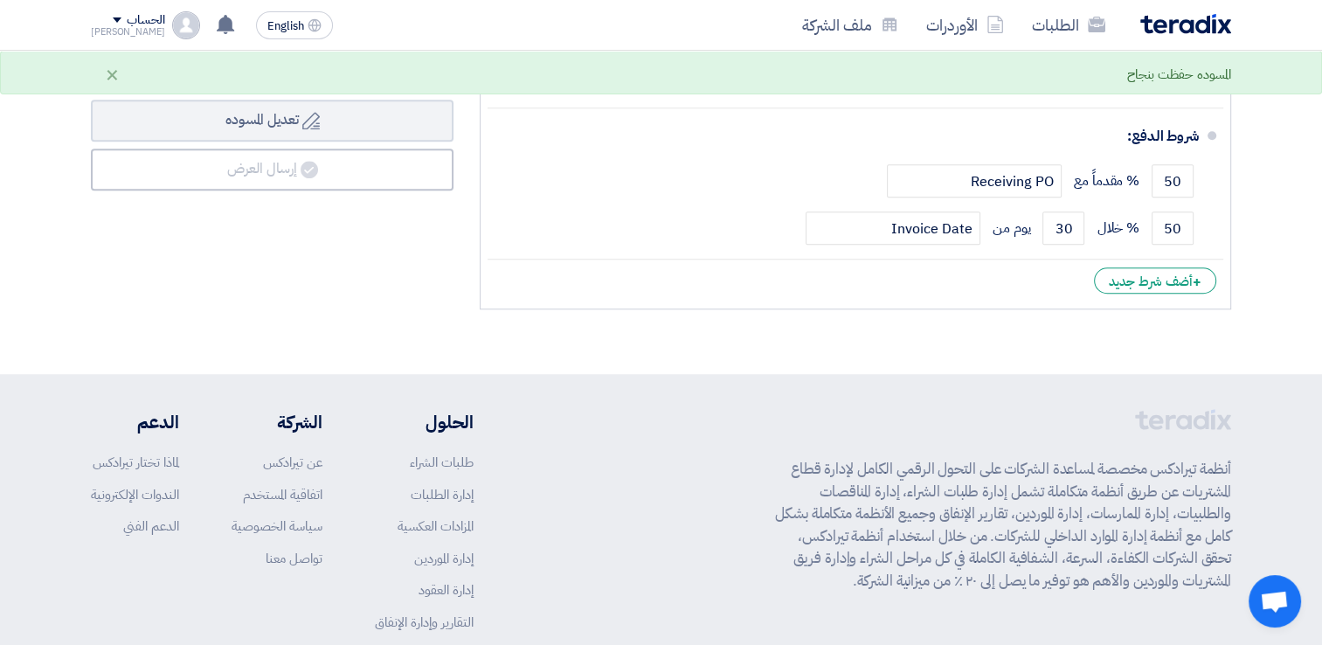
scroll to position [1049, 0]
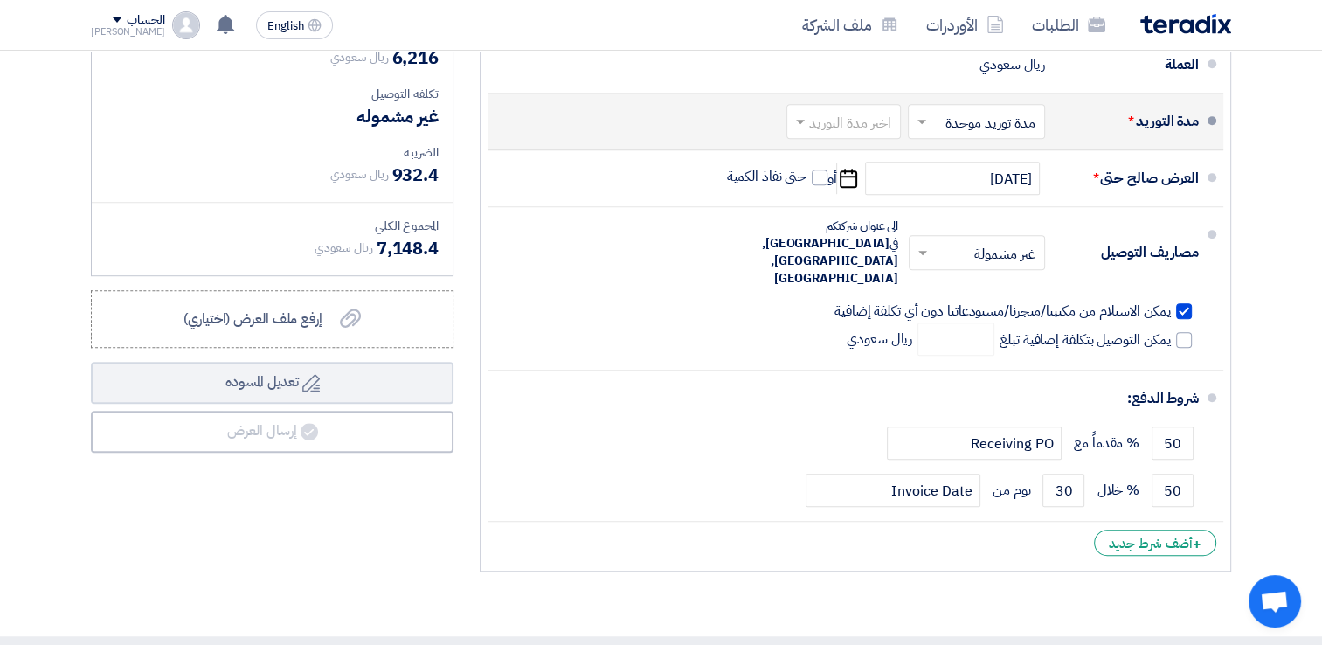
click at [809, 121] on span at bounding box center [799, 121] width 22 height 17
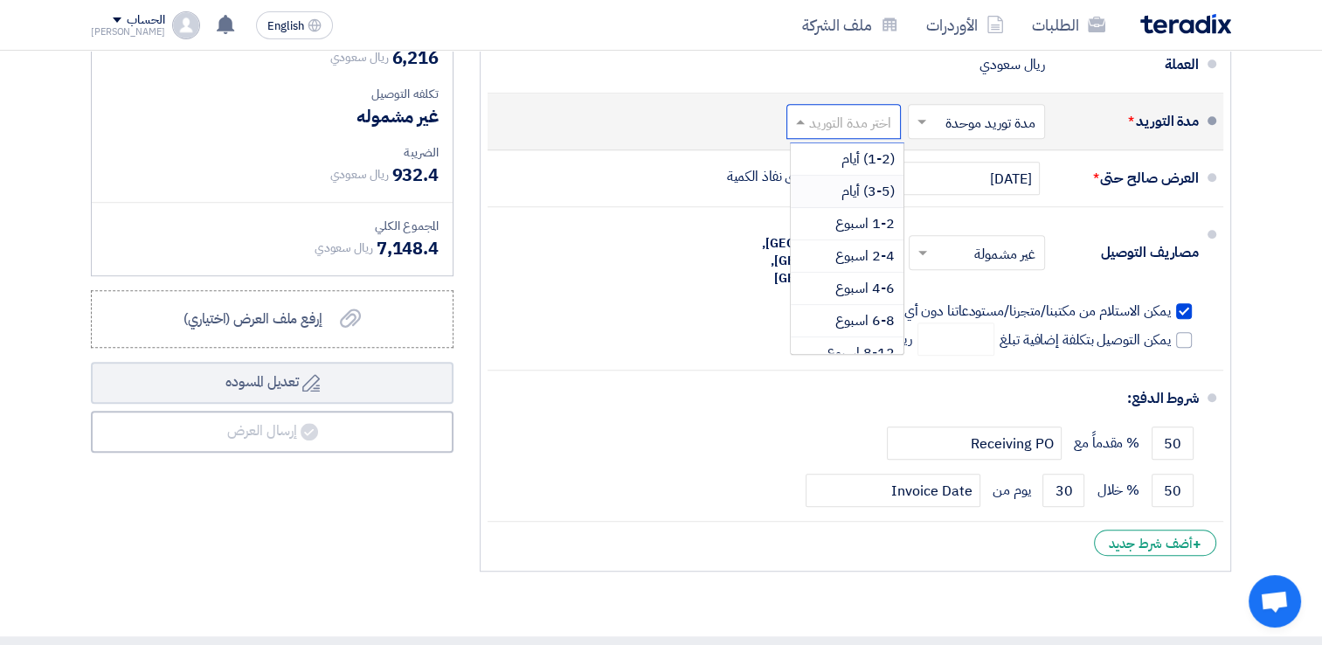
click at [861, 186] on span "(3-5) أيام" at bounding box center [868, 191] width 53 height 21
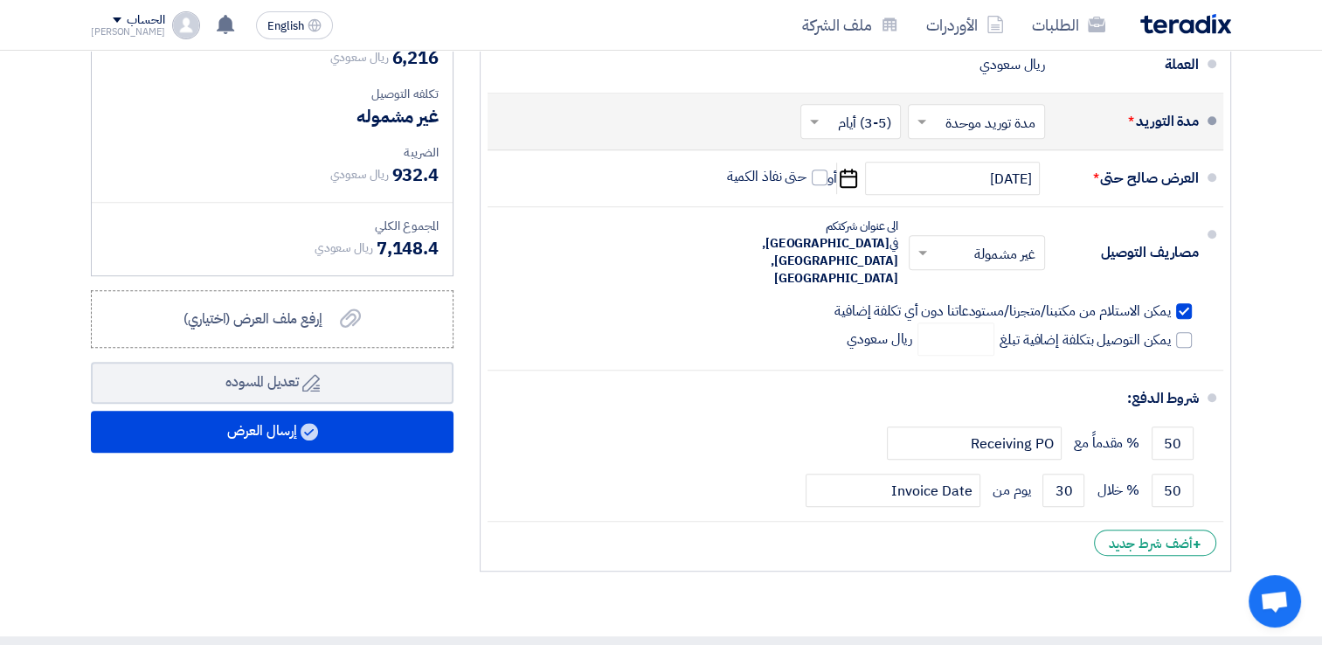
click at [839, 128] on input "text" at bounding box center [848, 123] width 92 height 25
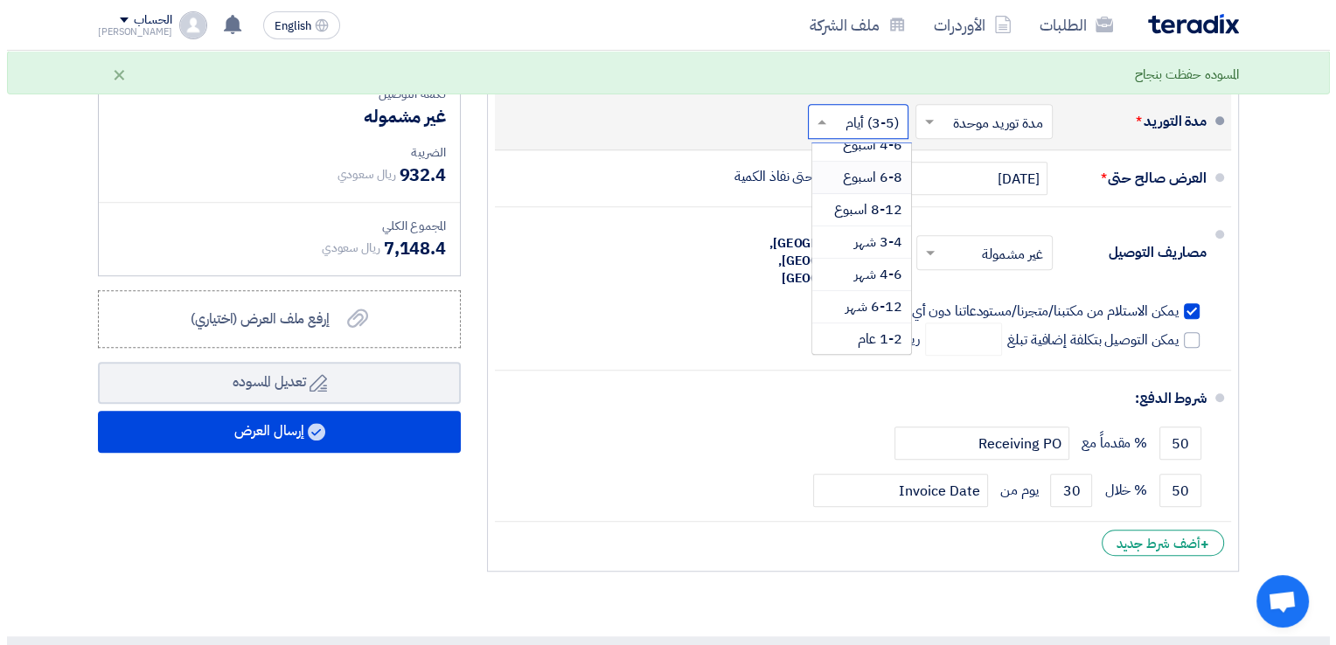
scroll to position [56, 0]
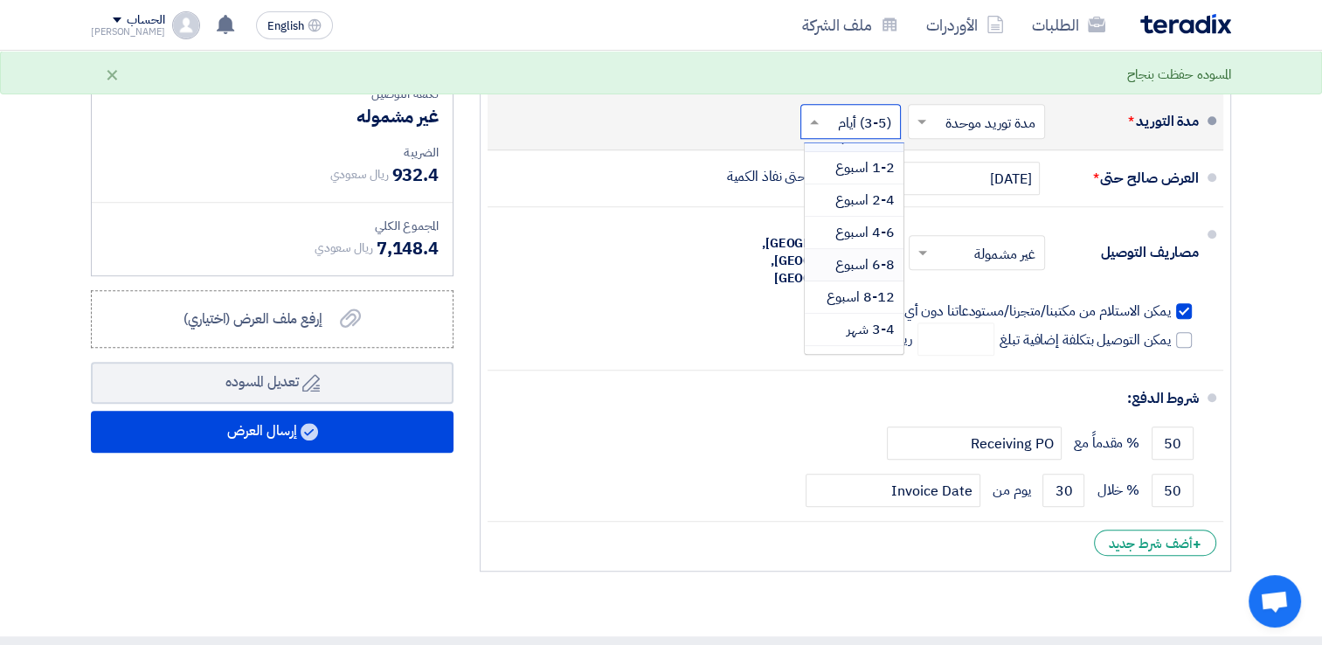
click at [877, 261] on span "6-8 اسبوع" at bounding box center [865, 264] width 59 height 21
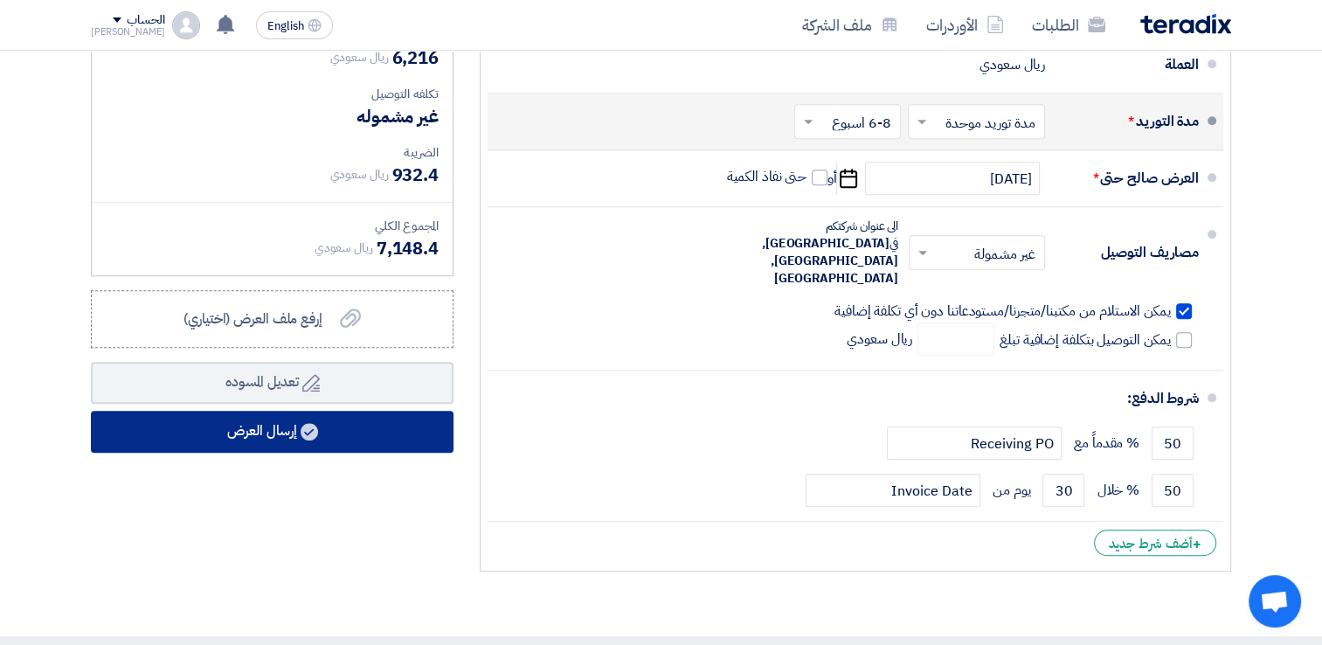
click at [332, 427] on button "إرسال العرض" at bounding box center [272, 432] width 363 height 42
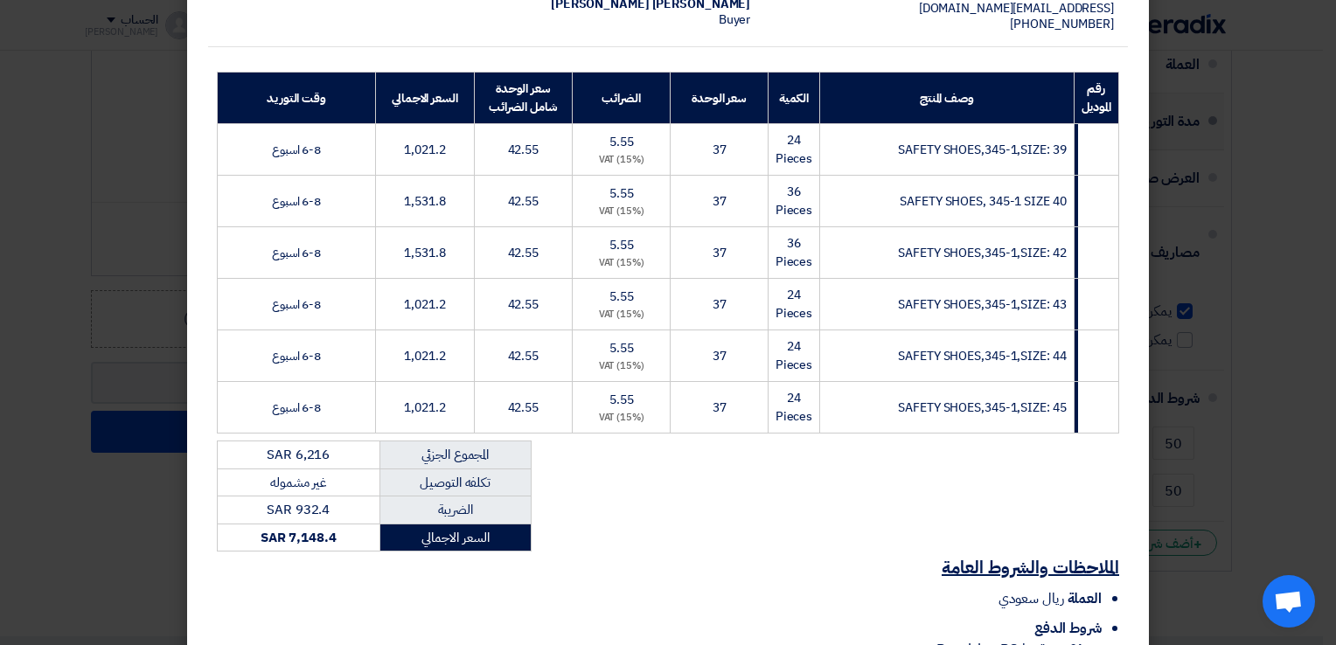
scroll to position [406, 0]
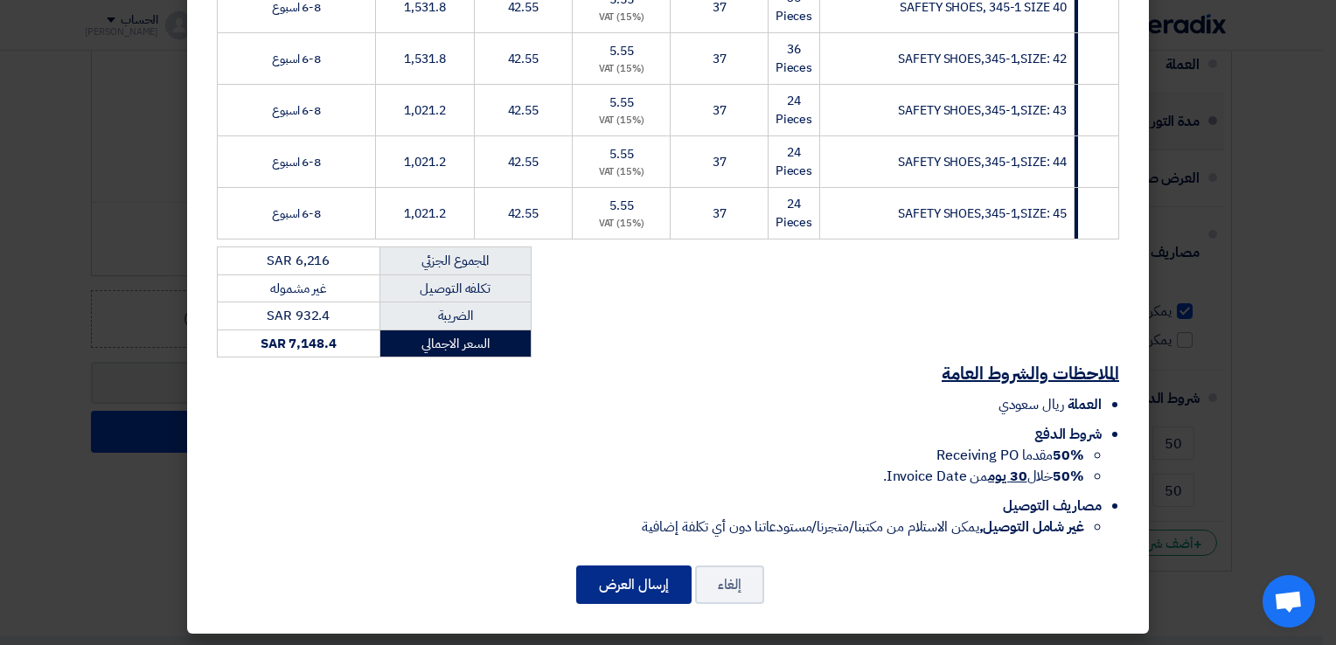
click at [622, 583] on button "إرسال العرض" at bounding box center [633, 585] width 115 height 38
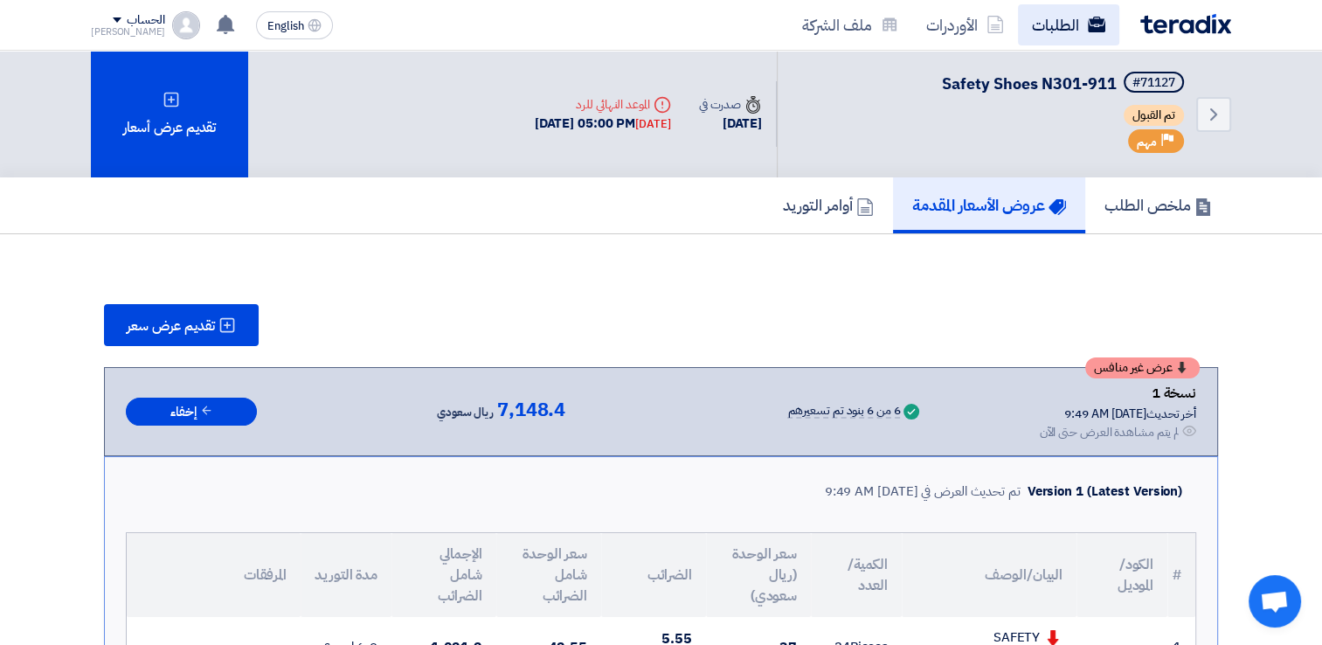
click at [1055, 26] on link "الطلبات" at bounding box center [1068, 24] width 101 height 41
